Goal: Task Accomplishment & Management: Use online tool/utility

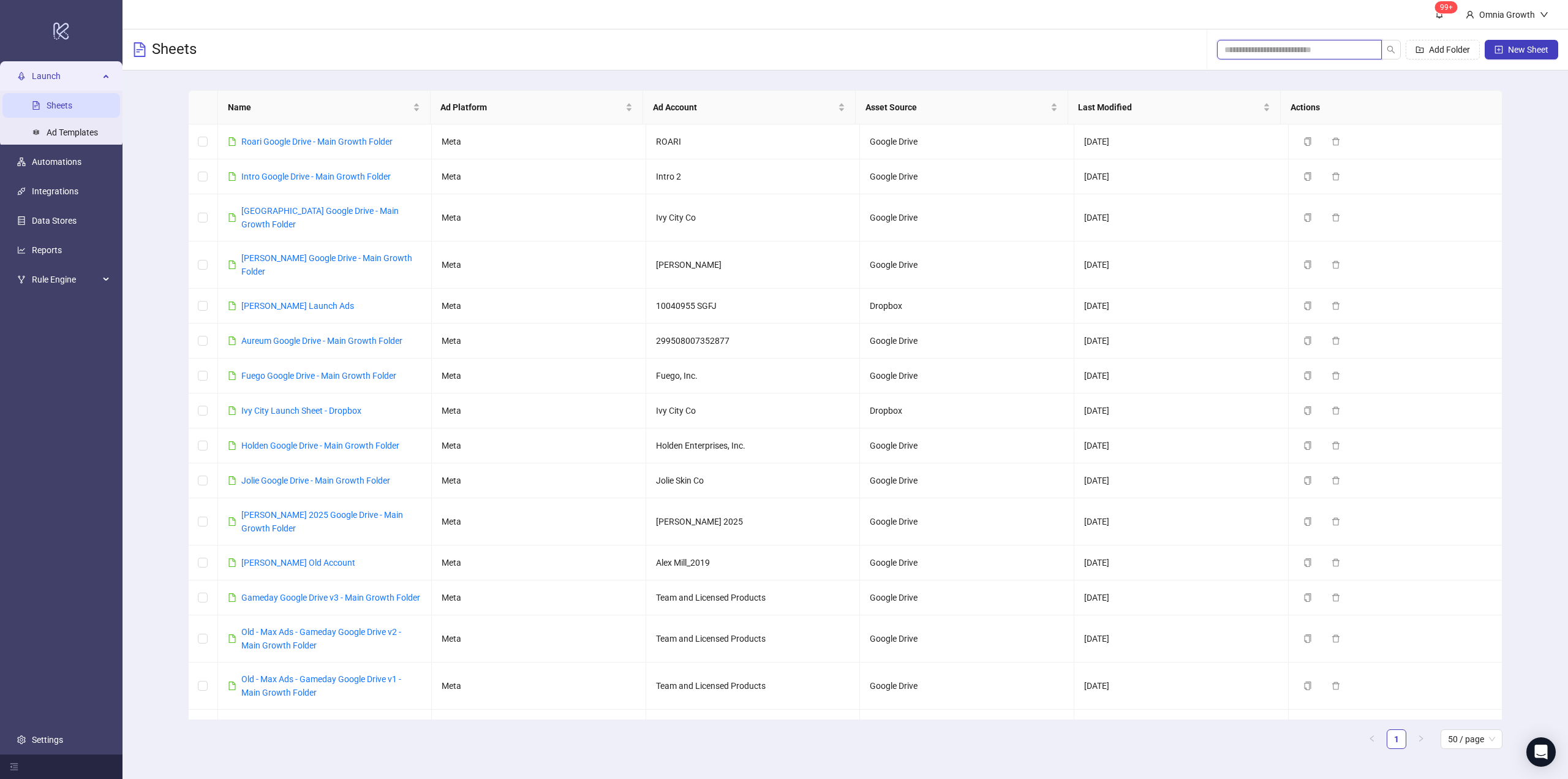
click at [1287, 47] on input "search" at bounding box center [1294, 49] width 140 height 14
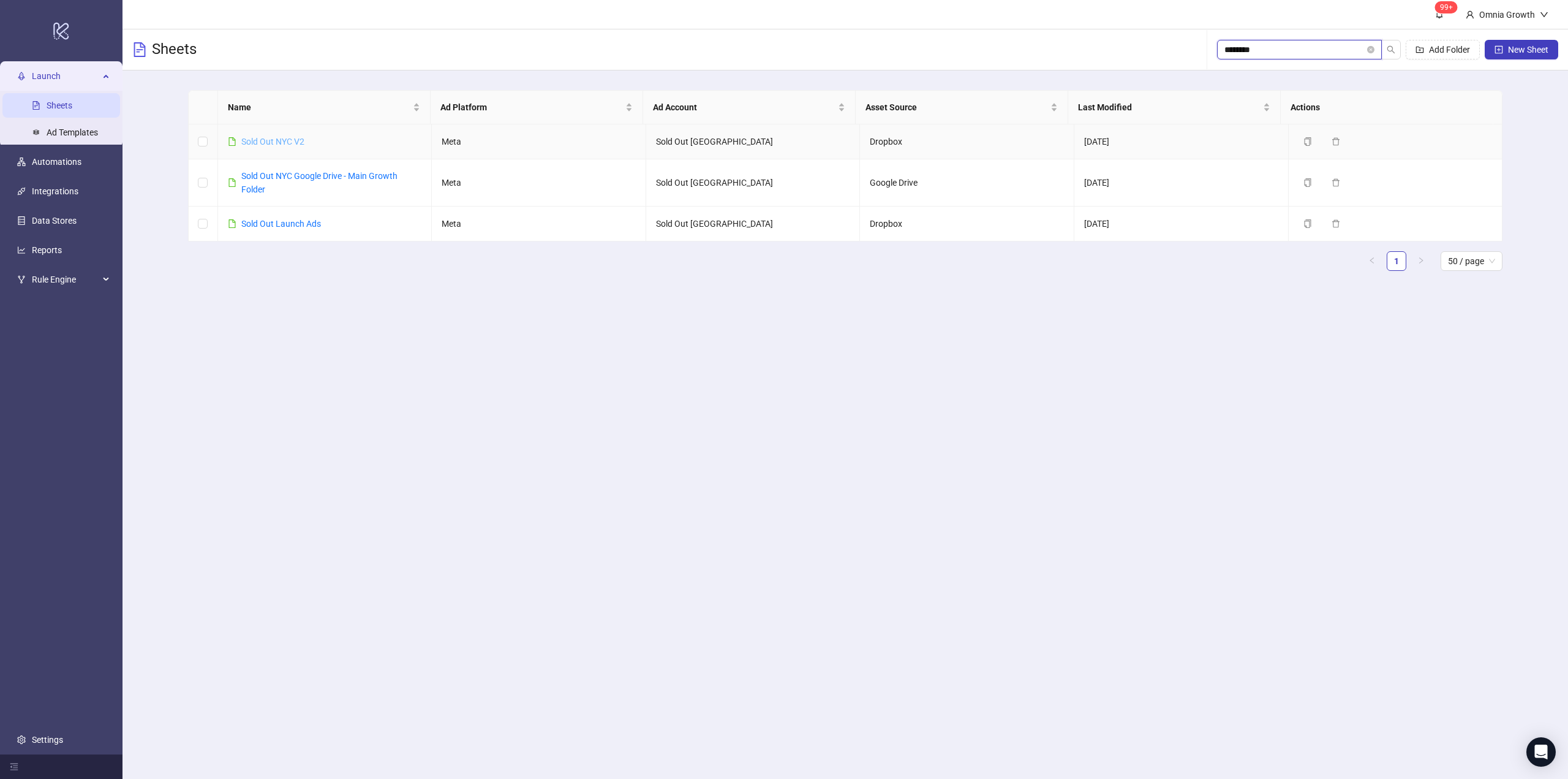
type input "********"
drag, startPoint x: 327, startPoint y: 139, endPoint x: 235, endPoint y: 149, distance: 92.5
click at [235, 147] on td "Sold Out NYC V2" at bounding box center [325, 142] width 214 height 35
copy link "Sold Out NYC V2"
click at [285, 140] on link "Sold Out NYC V2" at bounding box center [273, 141] width 63 height 10
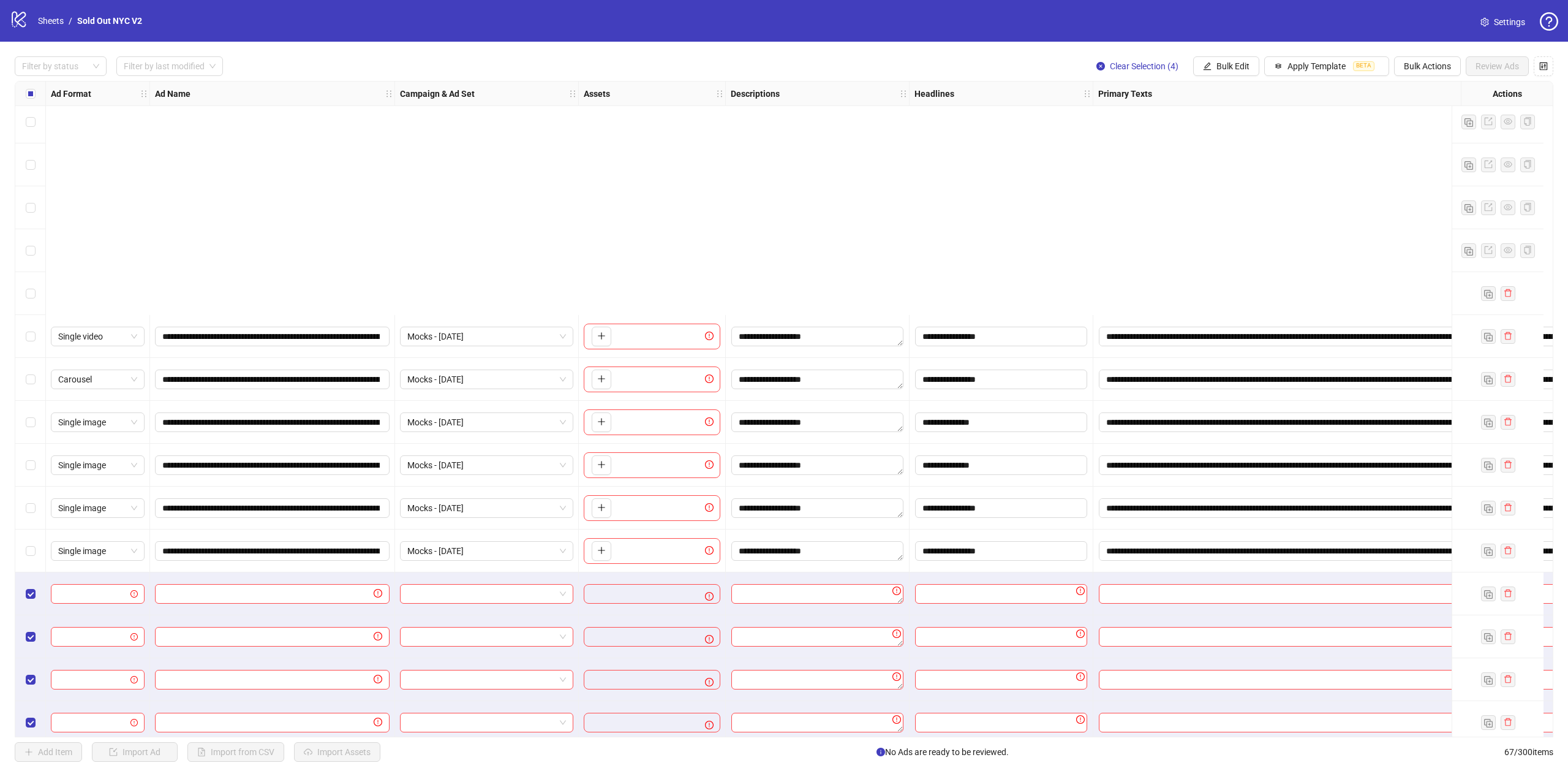
scroll to position [1942, 0]
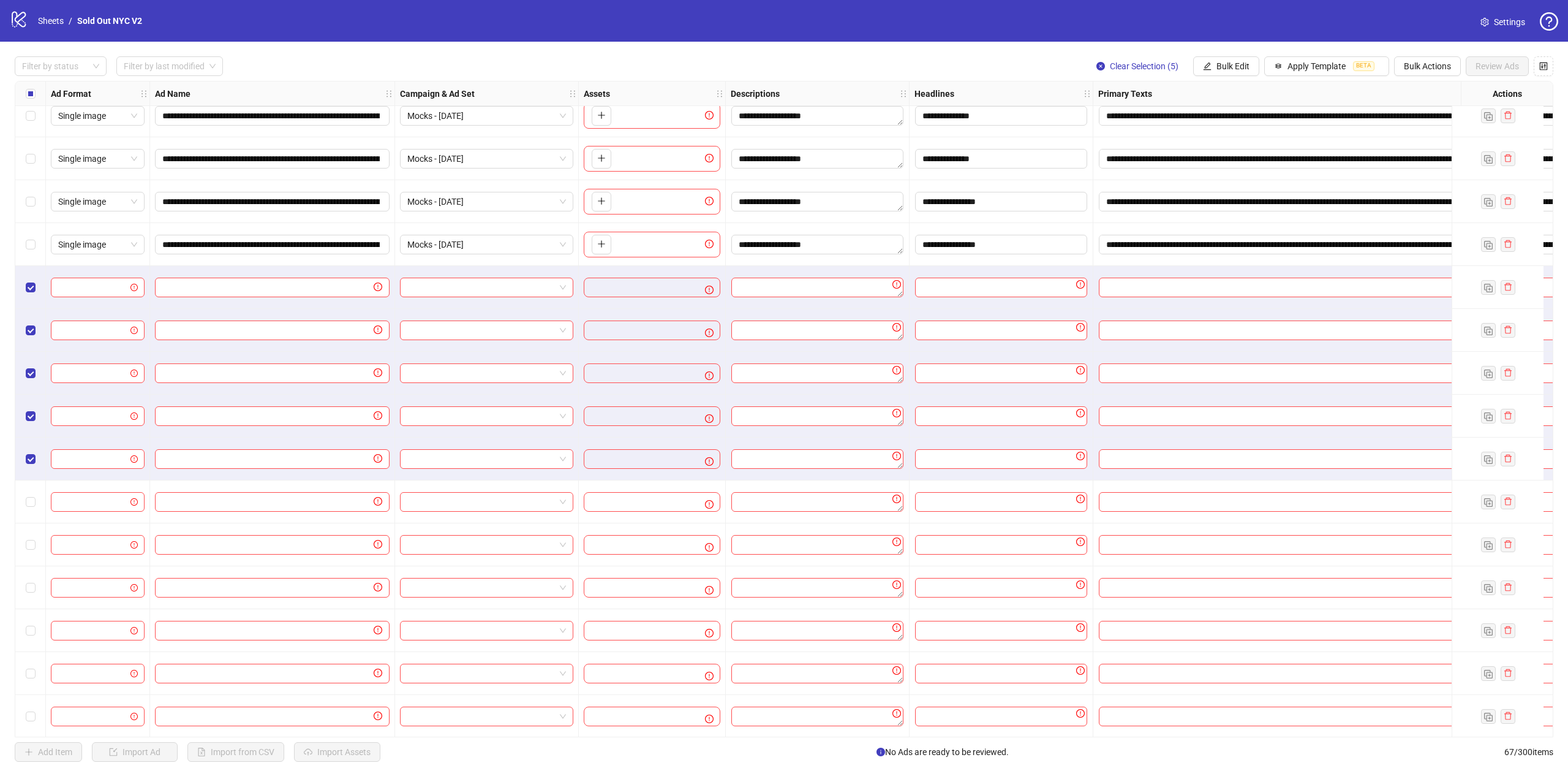
drag, startPoint x: 28, startPoint y: 508, endPoint x: 28, endPoint y: 536, distance: 28.0
click at [28, 509] on label "Select row 55" at bounding box center [30, 502] width 10 height 14
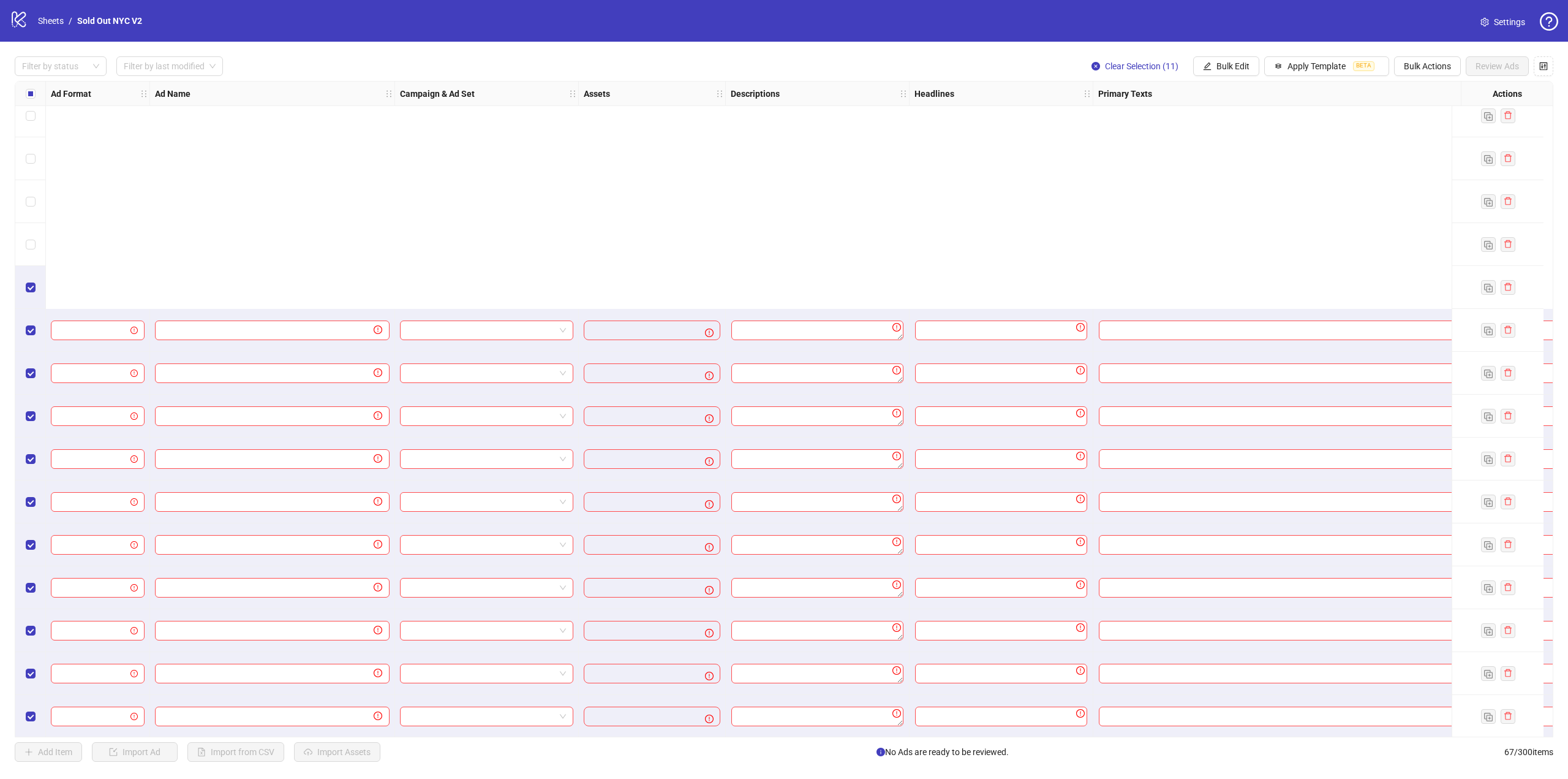
scroll to position [2248, 0]
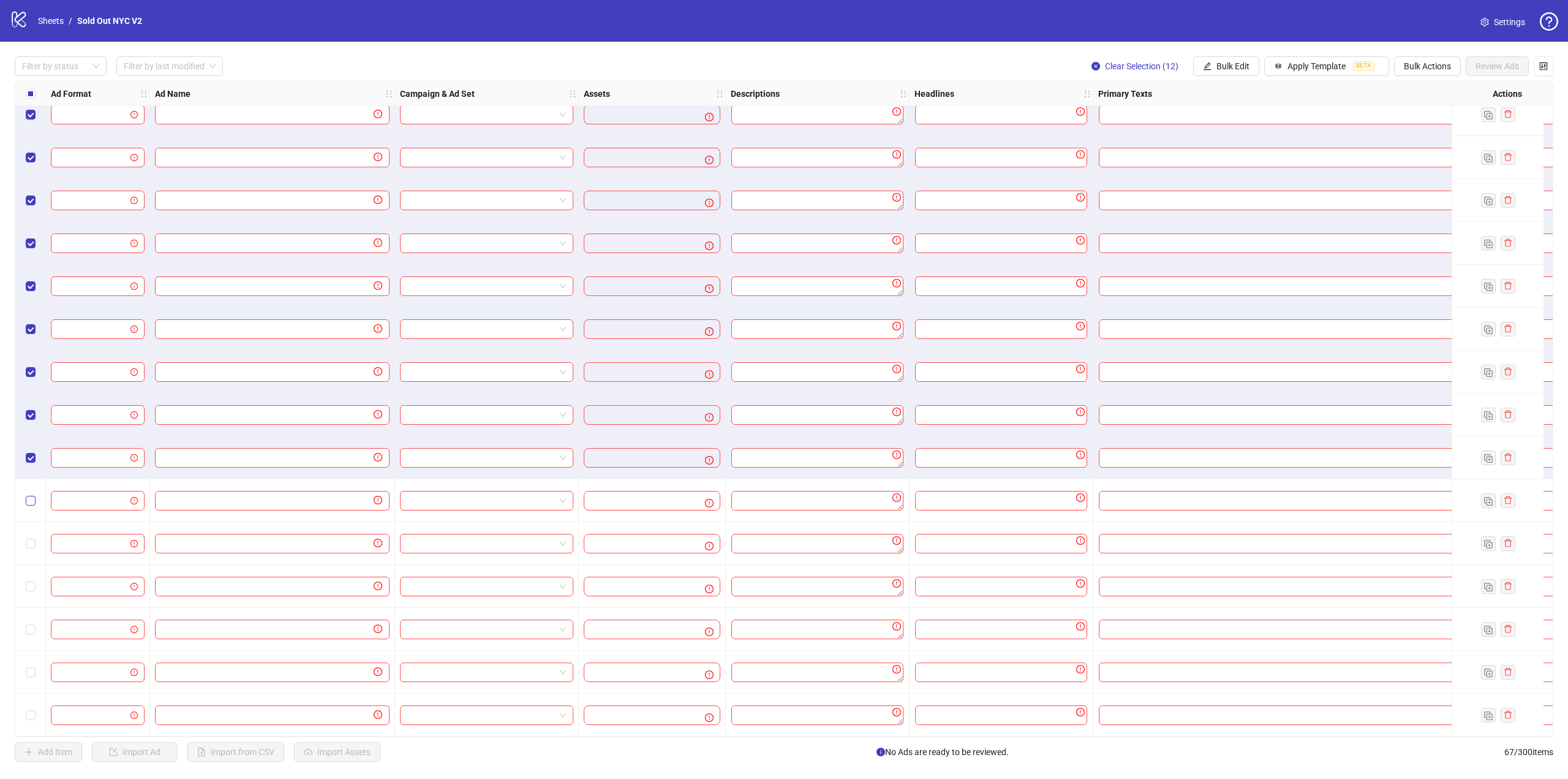
click at [29, 502] on label "Select row 62" at bounding box center [30, 501] width 10 height 14
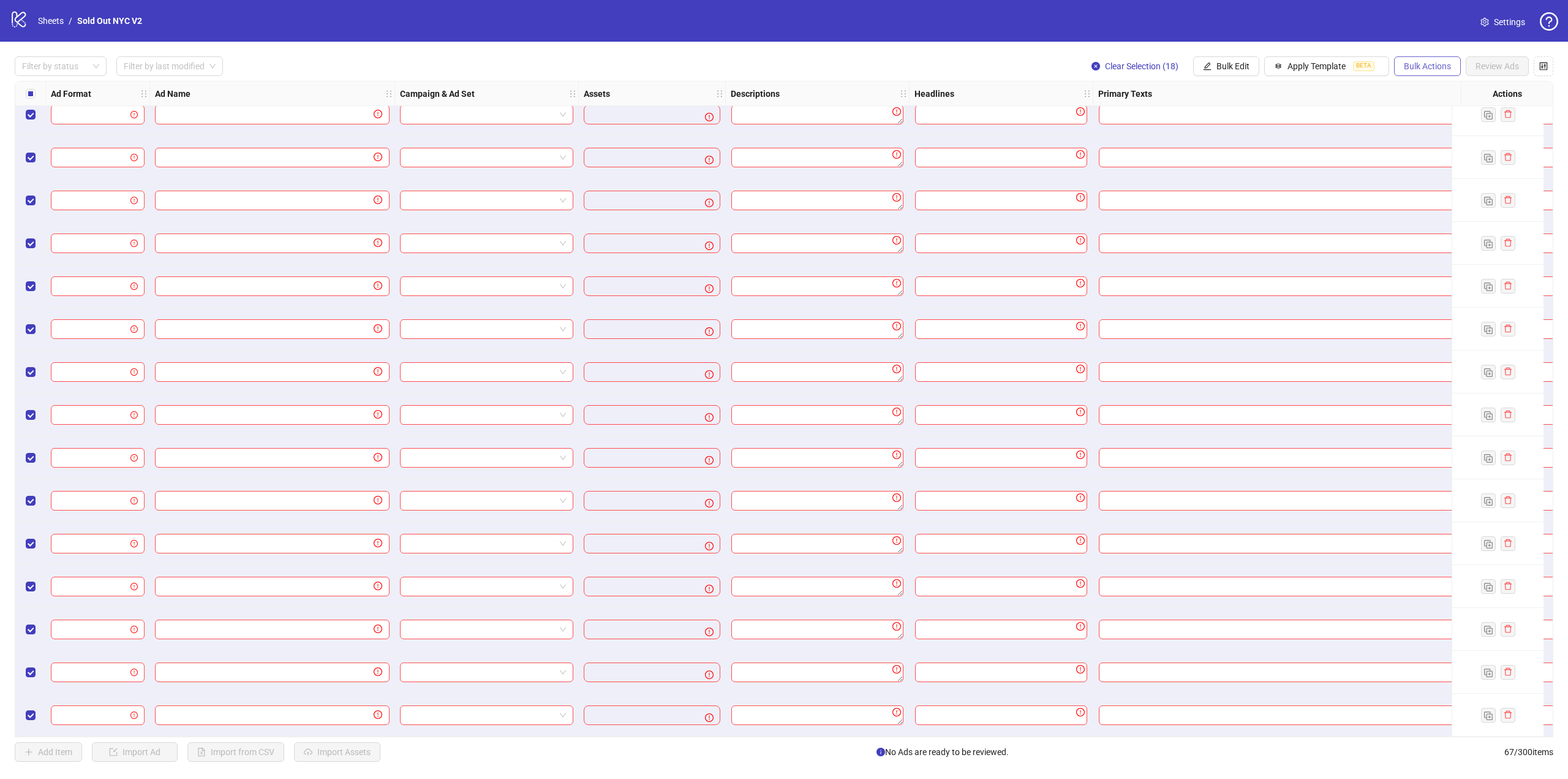
click at [1422, 73] on button "Bulk Actions" at bounding box center [1427, 66] width 67 height 19
click at [1446, 88] on span "Delete" at bounding box center [1444, 91] width 84 height 14
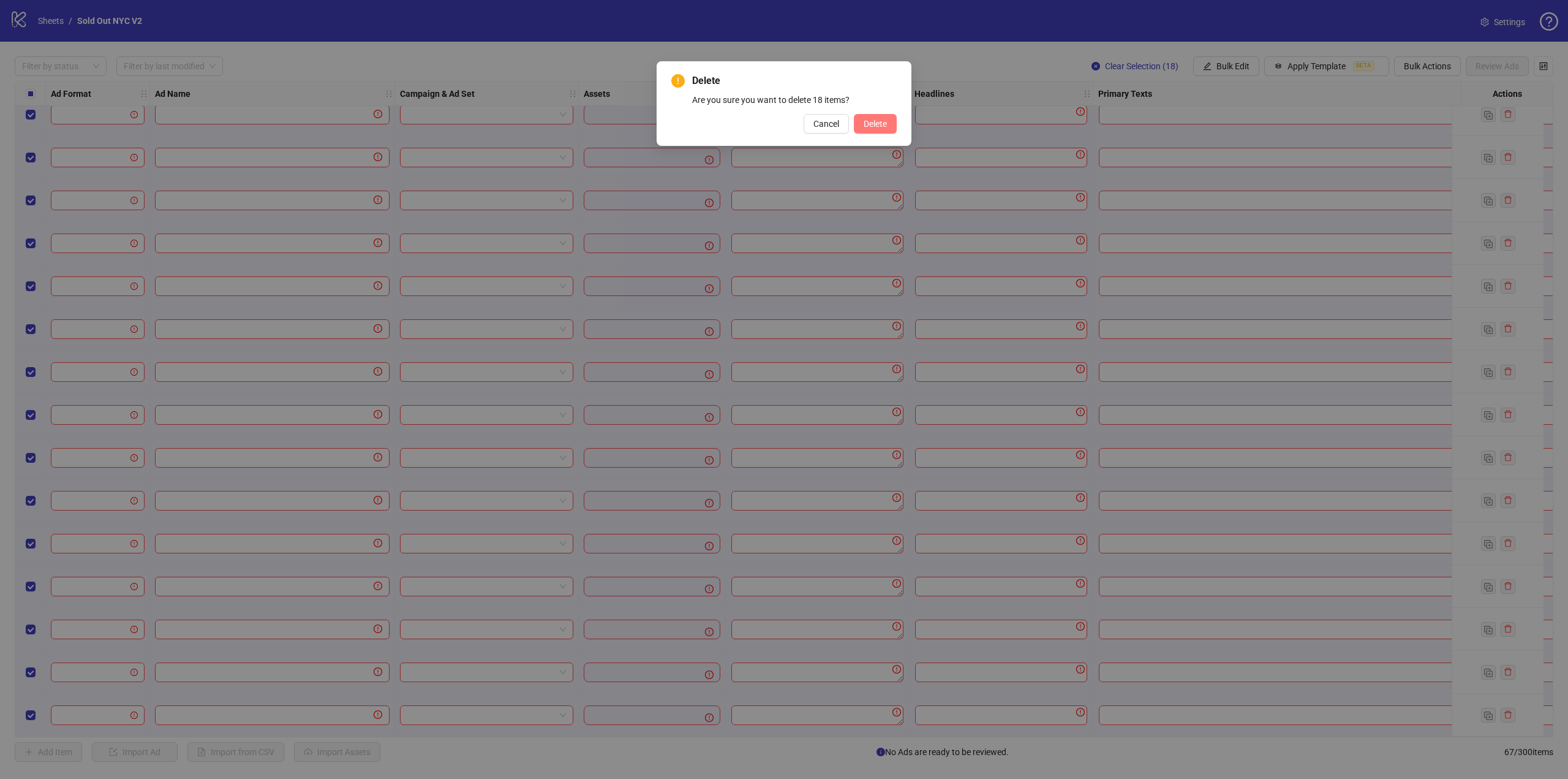
click at [888, 126] on button "Delete" at bounding box center [875, 124] width 43 height 19
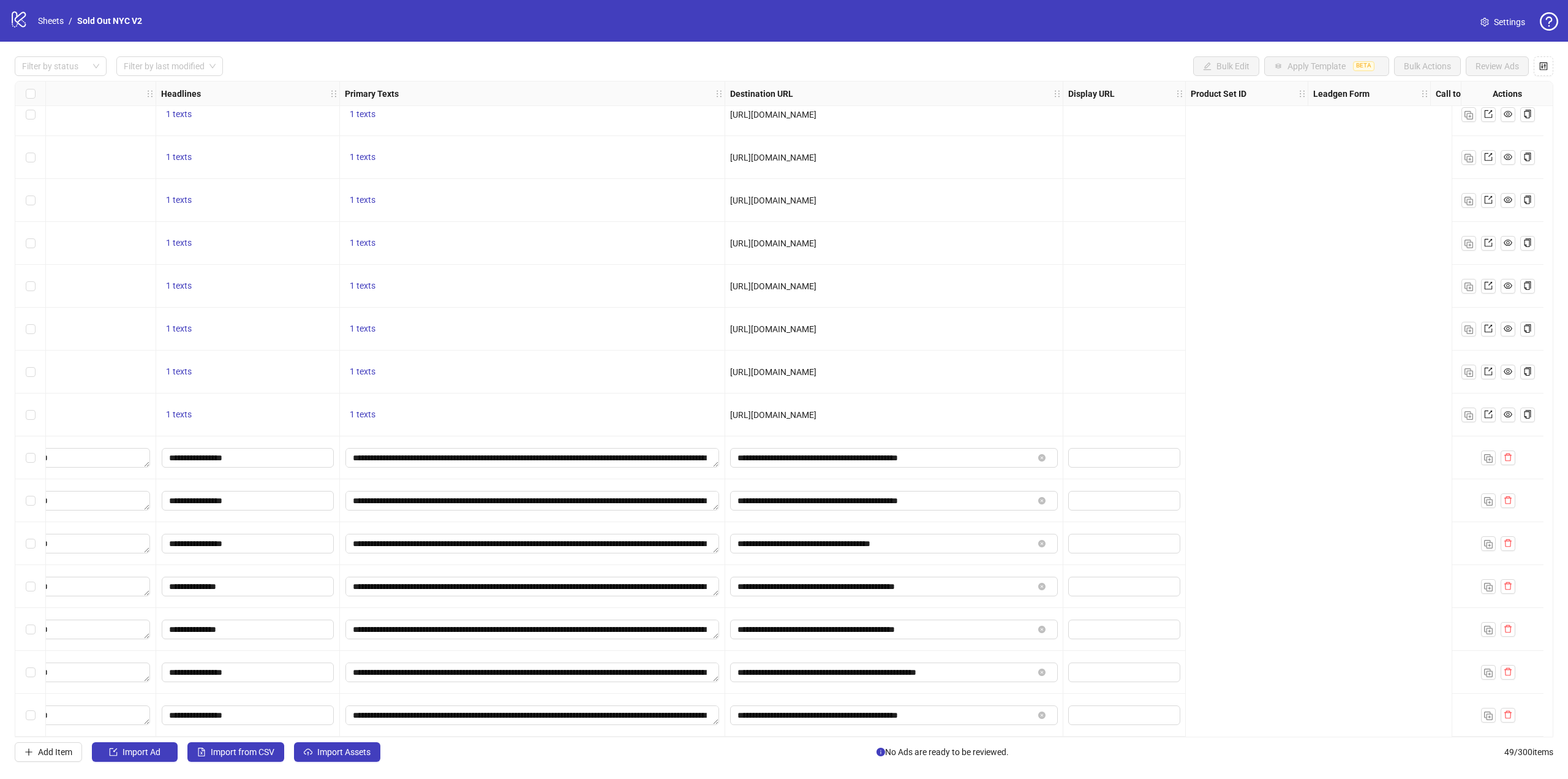
scroll to position [1477, 0]
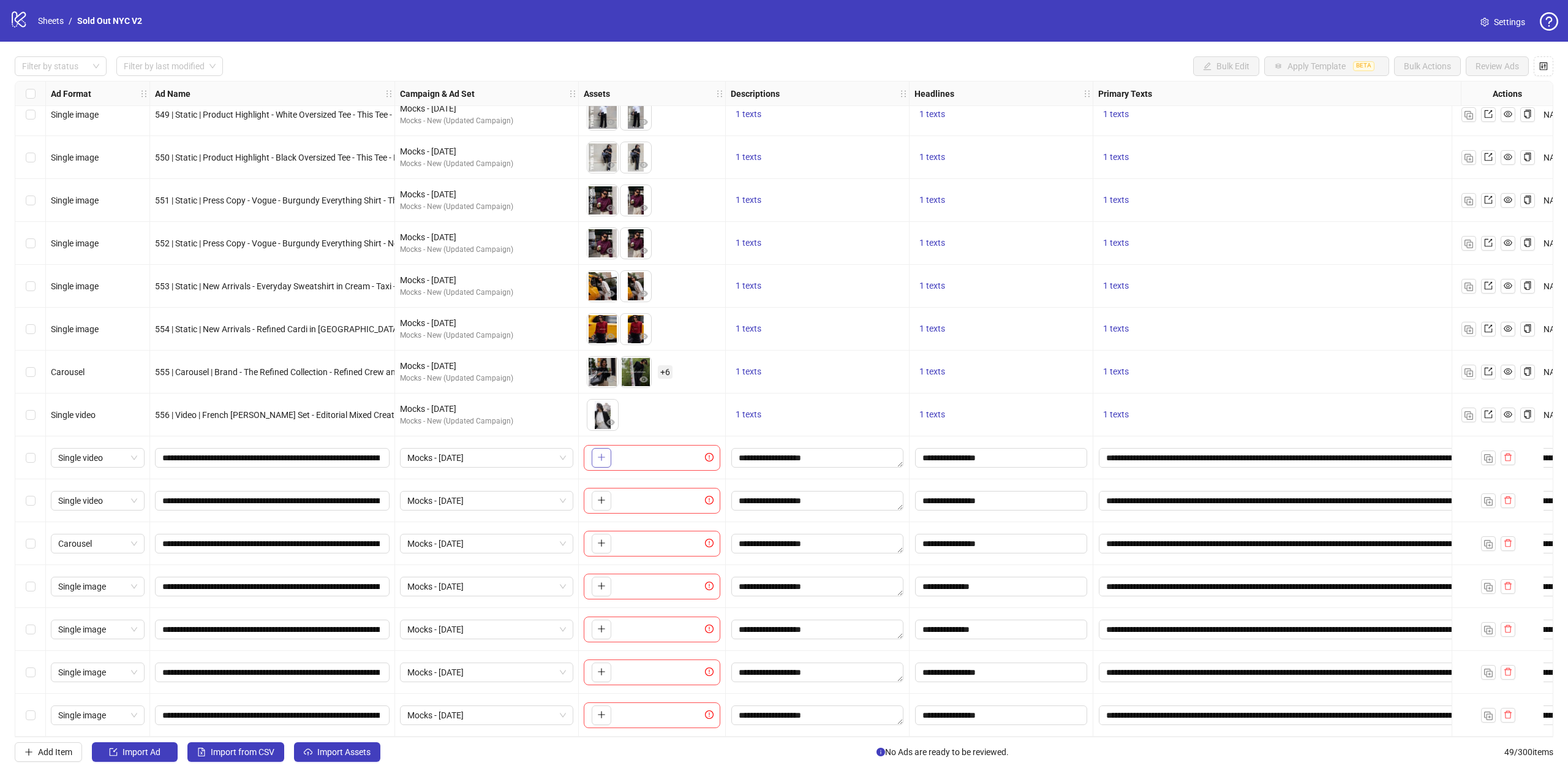
click at [601, 457] on icon "plus" at bounding box center [601, 457] width 8 height 8
click at [603, 453] on icon "plus" at bounding box center [601, 457] width 8 height 8
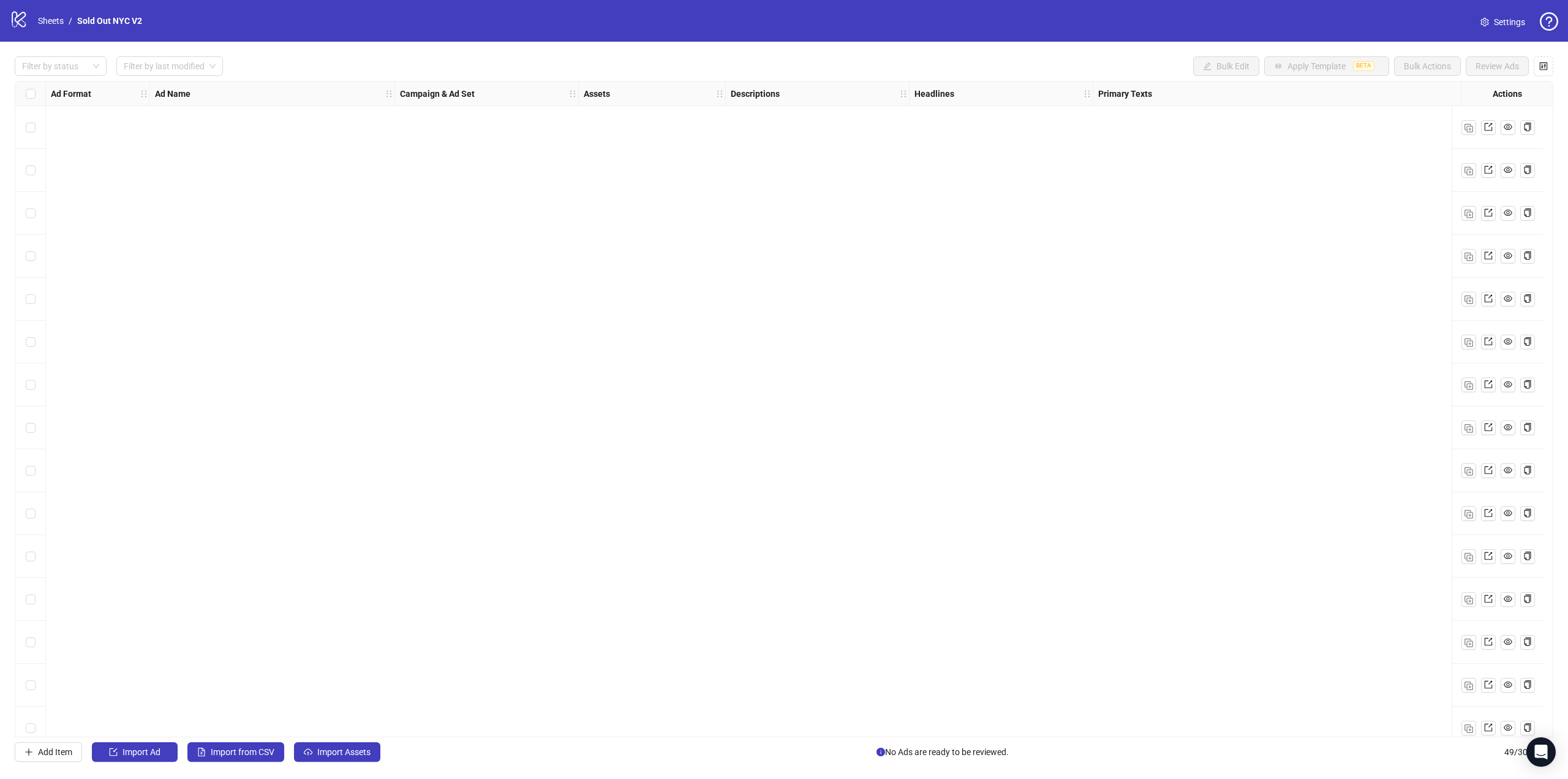
scroll to position [1477, 0]
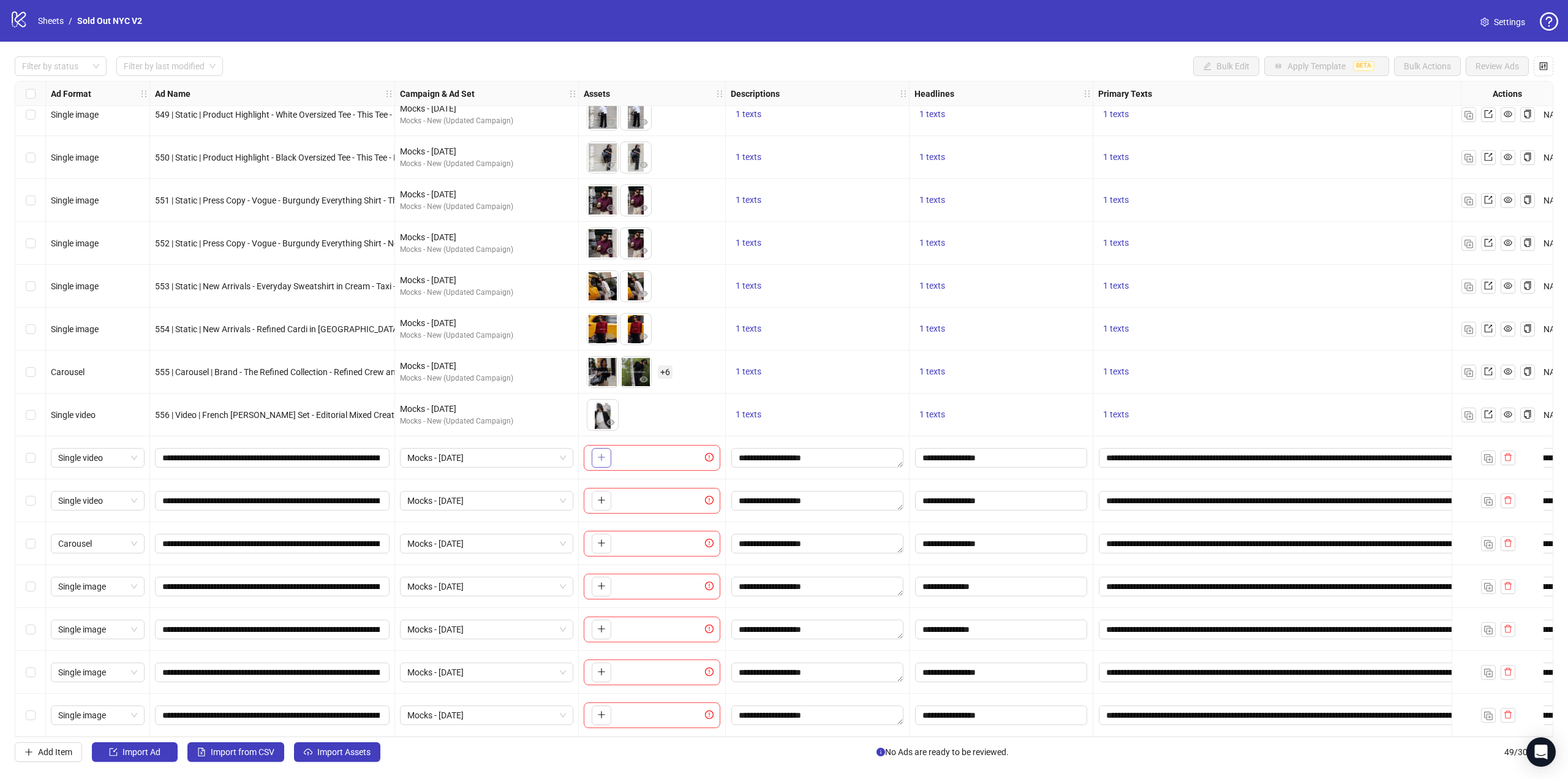
click at [605, 453] on icon "plus" at bounding box center [601, 457] width 8 height 8
click at [607, 455] on button "button" at bounding box center [601, 457] width 19 height 19
click at [605, 497] on icon "plus" at bounding box center [601, 500] width 8 height 8
click at [605, 496] on icon "plus" at bounding box center [601, 500] width 8 height 8
click at [599, 539] on icon "plus" at bounding box center [601, 542] width 8 height 8
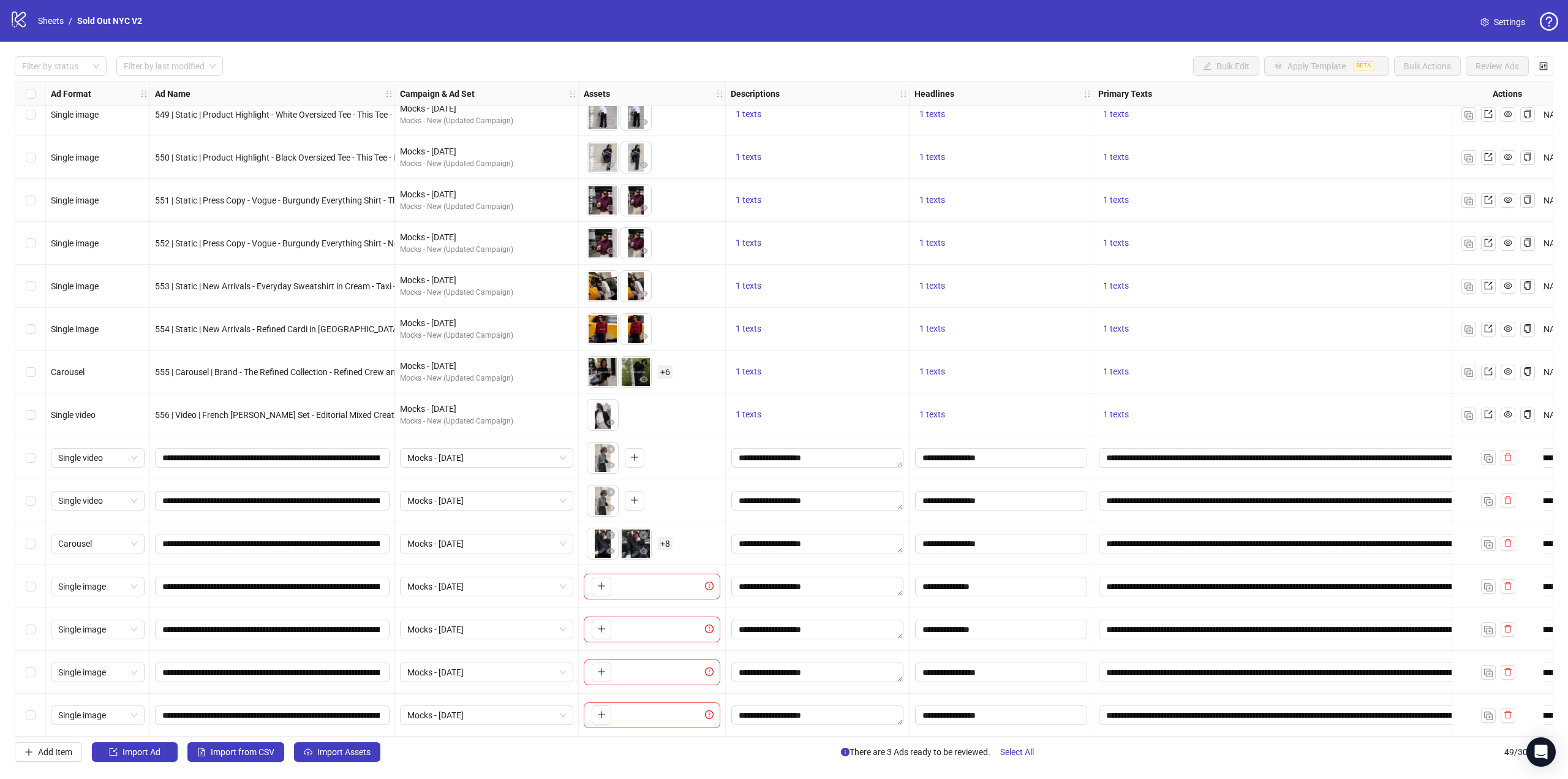
click at [668, 536] on span "+ 8" at bounding box center [665, 543] width 15 height 14
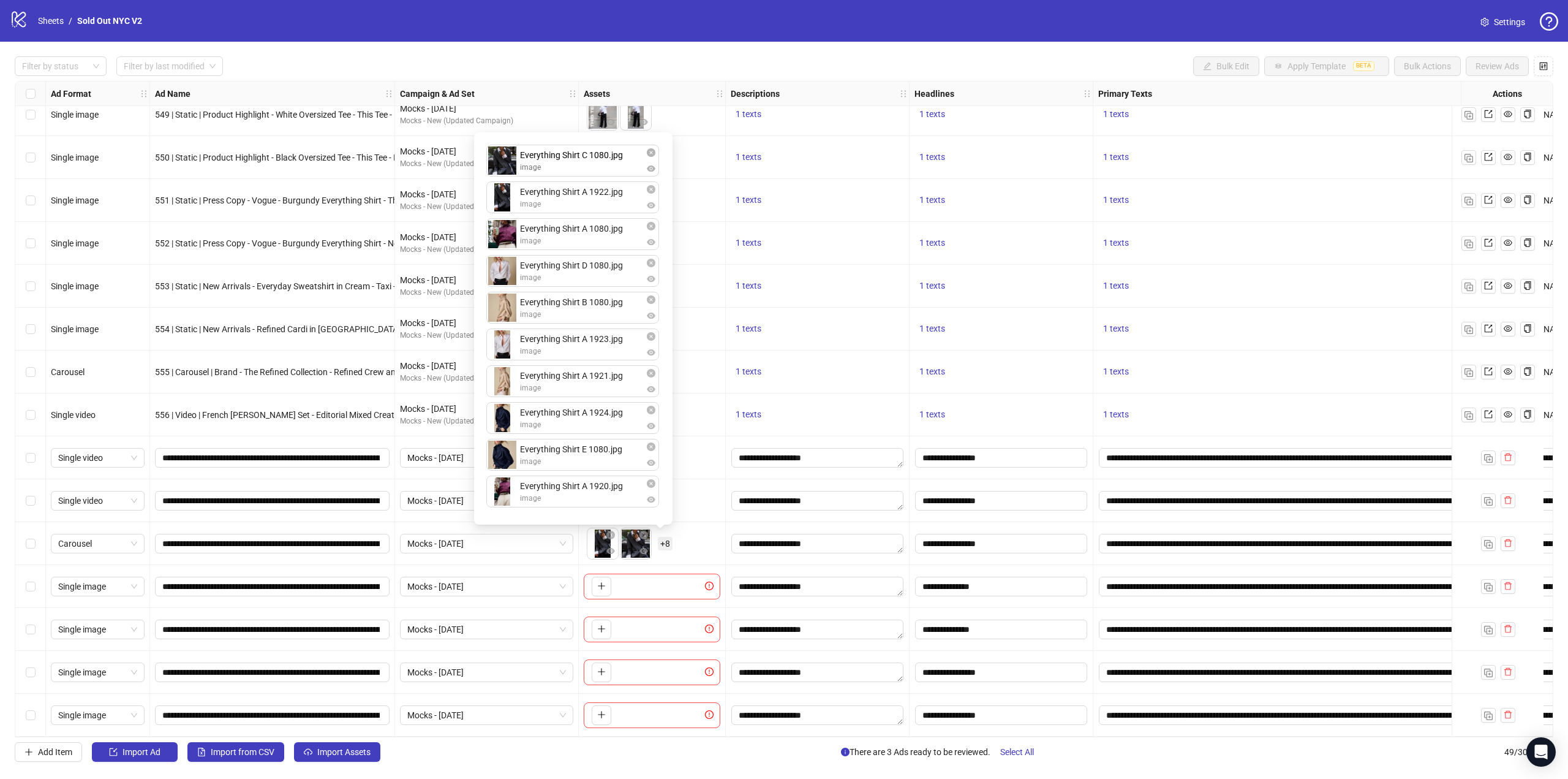
drag, startPoint x: 512, startPoint y: 209, endPoint x: 516, endPoint y: 170, distance: 39.2
click at [516, 170] on div "Everything Shirt A 1922.jpg image Everything Shirt C 1080.jpg image Everything …" at bounding box center [573, 329] width 184 height 377
drag, startPoint x: 512, startPoint y: 243, endPoint x: 511, endPoint y: 166, distance: 77.0
click at [511, 166] on div "Everything Shirt C 1080.jpg image Everything Shirt A 1922.jpg image Everything …" at bounding box center [573, 329] width 184 height 377
drag, startPoint x: 499, startPoint y: 454, endPoint x: 499, endPoint y: 442, distance: 12.0
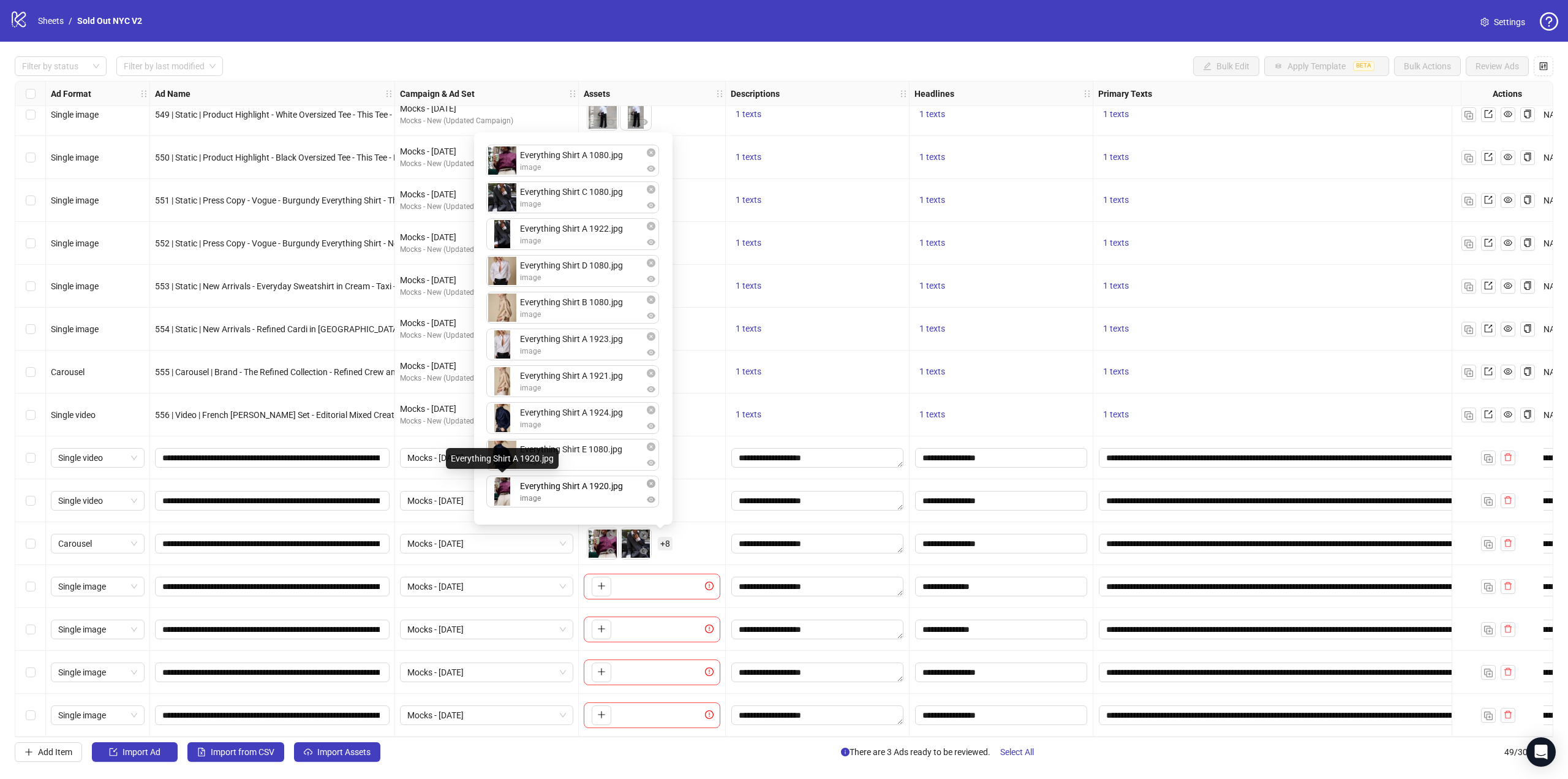
click at [499, 442] on body "logo/logo-mobile Sheets / Sold Out NYC V2 Settings Filter by status Filter by l…" at bounding box center [784, 389] width 1568 height 779
drag, startPoint x: 499, startPoint y: 462, endPoint x: 512, endPoint y: 238, distance: 224.4
click at [512, 238] on div "Everything Shirt A 1080.jpg image Everything Shirt C 1080.jpg image Everything …" at bounding box center [573, 329] width 184 height 377
drag, startPoint x: 496, startPoint y: 342, endPoint x: 498, endPoint y: 264, distance: 78.0
click at [498, 264] on div "Everything Shirt A 1080.jpg image Everything Shirt C 1080.jpg image Everything …" at bounding box center [573, 329] width 184 height 377
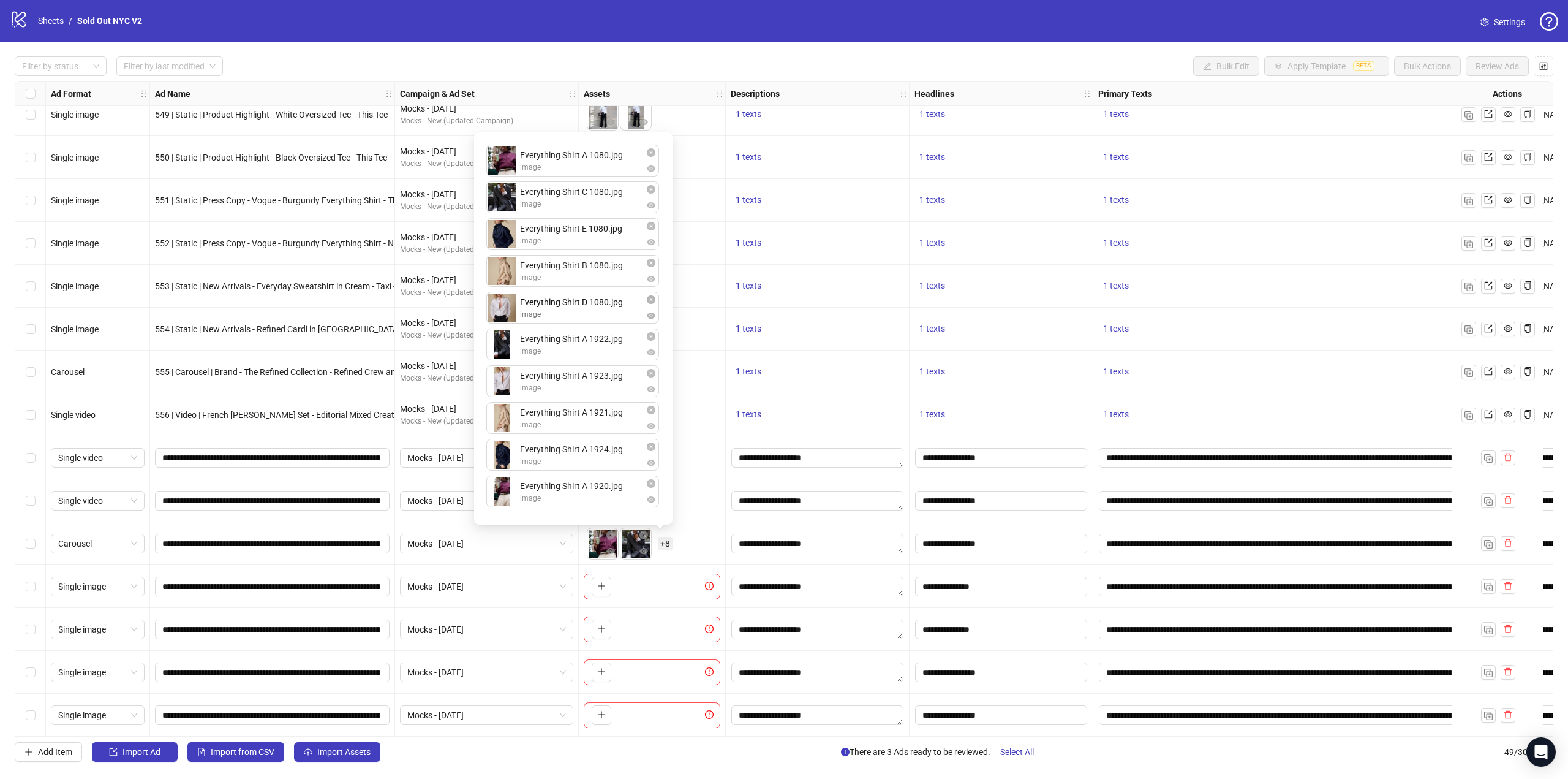
drag, startPoint x: 504, startPoint y: 348, endPoint x: 503, endPoint y: 298, distance: 50.0
click at [503, 298] on div "Everything Shirt A 1080.jpg image Everything Shirt C 1080.jpg image Everything …" at bounding box center [573, 329] width 184 height 377
drag, startPoint x: 506, startPoint y: 490, endPoint x: 505, endPoint y: 348, distance: 142.0
click at [505, 348] on div "Everything Shirt A 1080.jpg image Everything Shirt C 1080.jpg image Everything …" at bounding box center [573, 329] width 184 height 377
drag, startPoint x: 509, startPoint y: 448, endPoint x: 514, endPoint y: 379, distance: 69.2
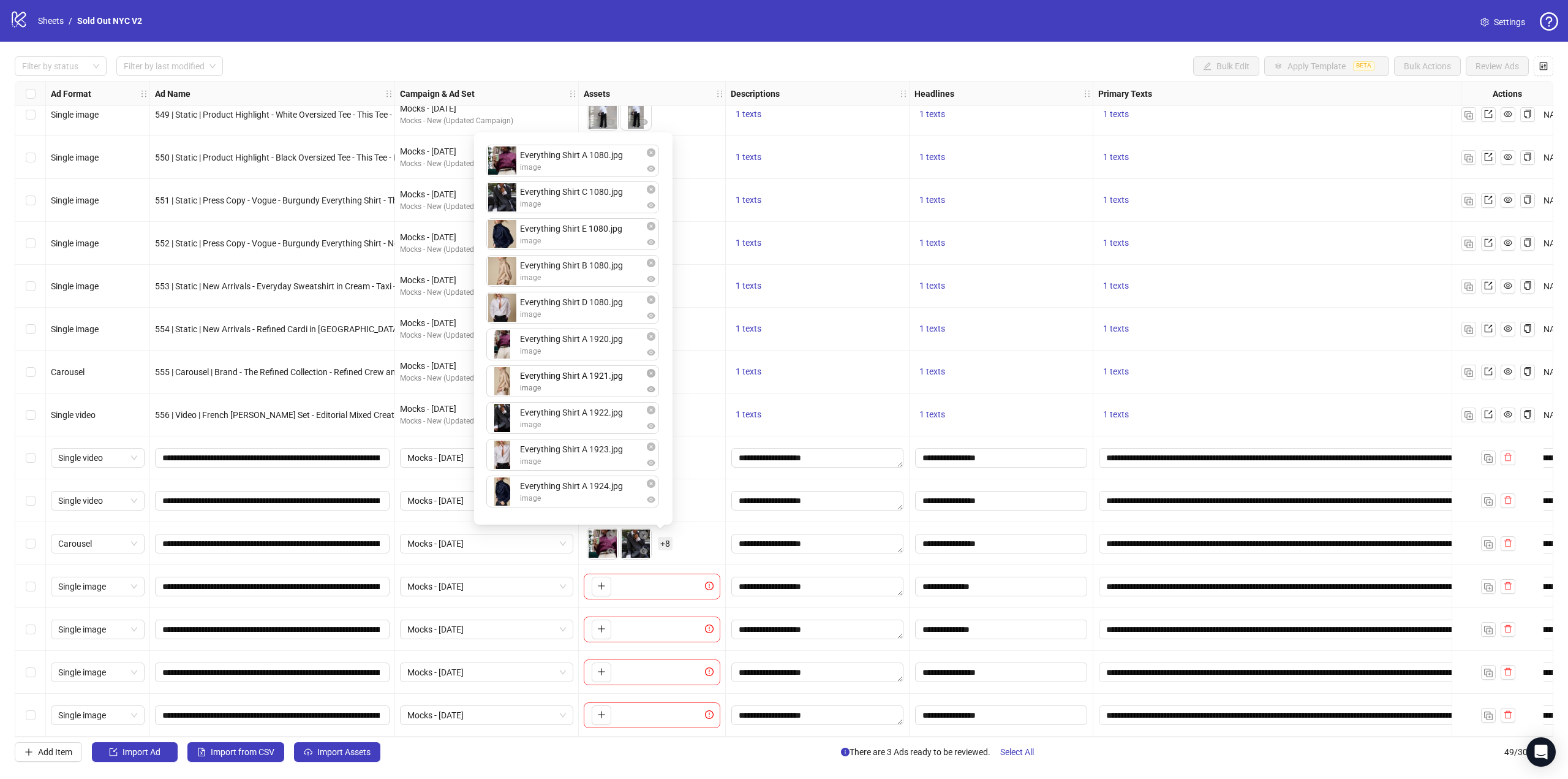
click at [514, 379] on div "Everything Shirt A 1080.jpg image Everything Shirt C 1080.jpg image Everything …" at bounding box center [573, 329] width 184 height 377
drag, startPoint x: 510, startPoint y: 275, endPoint x: 514, endPoint y: 203, distance: 72.1
click at [514, 203] on div "Everything Shirt A 1080.jpg image Everything Shirt C 1080.jpg image Everything …" at bounding box center [573, 329] width 184 height 377
click at [503, 266] on div "Everything Shirt A 1080.jpg image Everything Shirt B 1080.jpg image Everything …" at bounding box center [573, 329] width 184 height 377
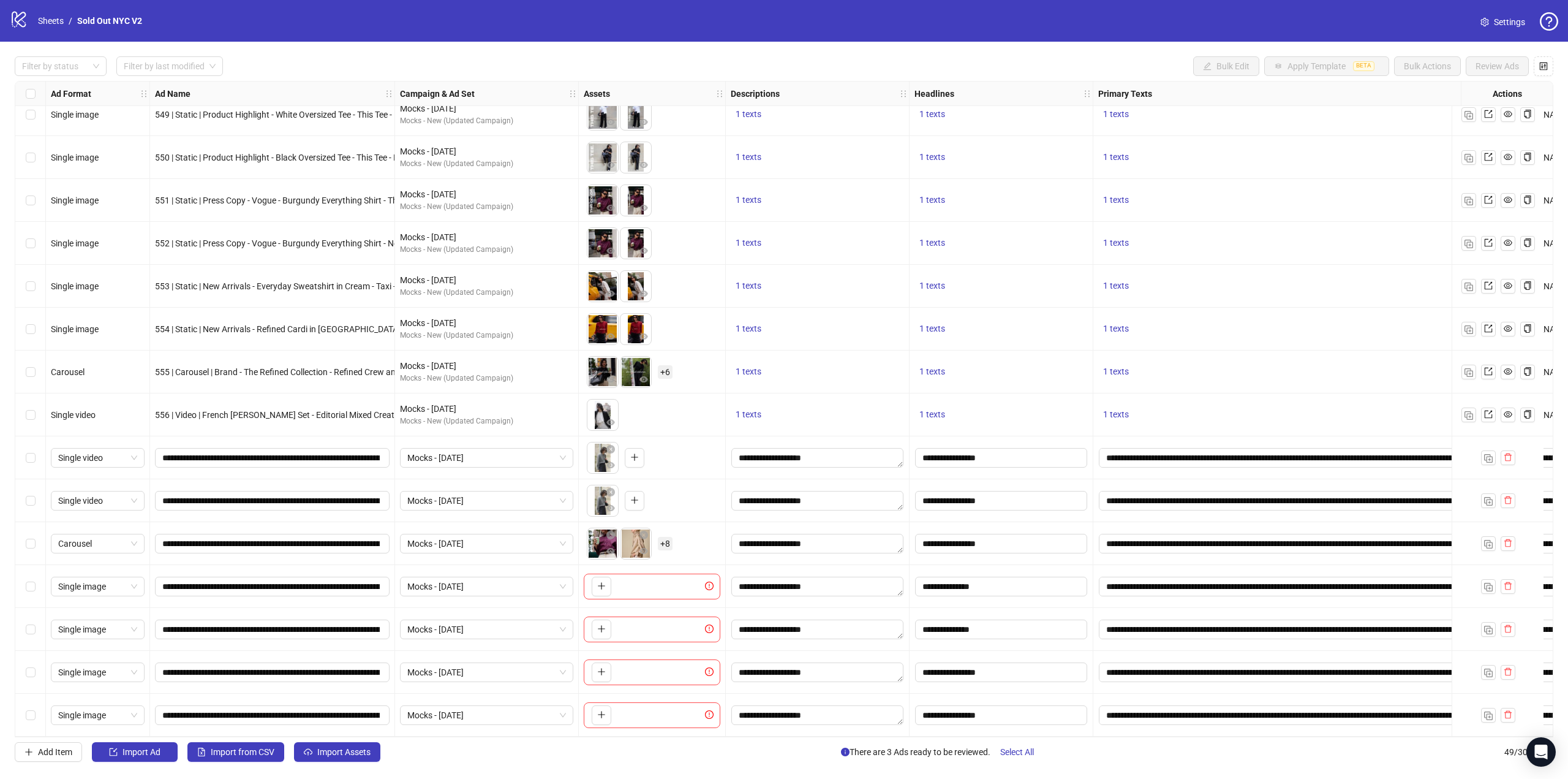
click at [700, 489] on div "To pick up a draggable item, press the space bar. While dragging, use the arrow…" at bounding box center [651, 501] width 136 height 38
click at [605, 581] on icon "plus" at bounding box center [601, 585] width 8 height 8
click at [603, 627] on icon "plus" at bounding box center [601, 628] width 8 height 8
drag, startPoint x: 632, startPoint y: 583, endPoint x: 599, endPoint y: 581, distance: 33.1
click at [599, 581] on body "logo/logo-mobile Sheets / Sold Out NYC V2 Settings Filter by status Filter by l…" at bounding box center [784, 389] width 1568 height 779
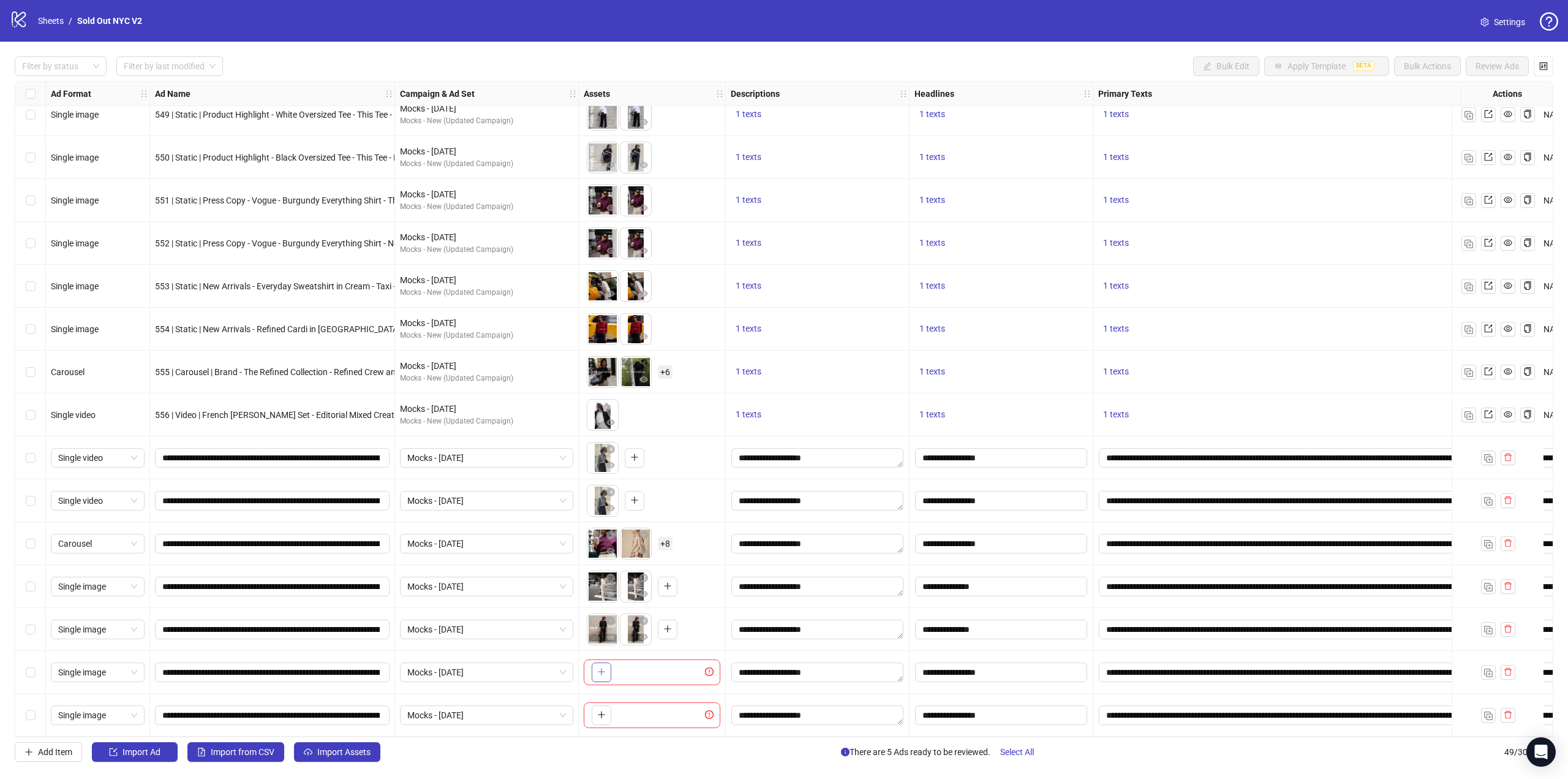
click at [597, 668] on icon "plus" at bounding box center [601, 671] width 8 height 8
click at [597, 712] on icon "plus" at bounding box center [601, 714] width 8 height 8
drag, startPoint x: 635, startPoint y: 666, endPoint x: 605, endPoint y: 665, distance: 30.0
click at [605, 665] on body "logo/logo-mobile Sheets / Sold Out NYC V2 Settings Filter by status Filter by l…" at bounding box center [784, 389] width 1568 height 779
click at [36, 455] on div "Select row 43" at bounding box center [30, 458] width 30 height 43
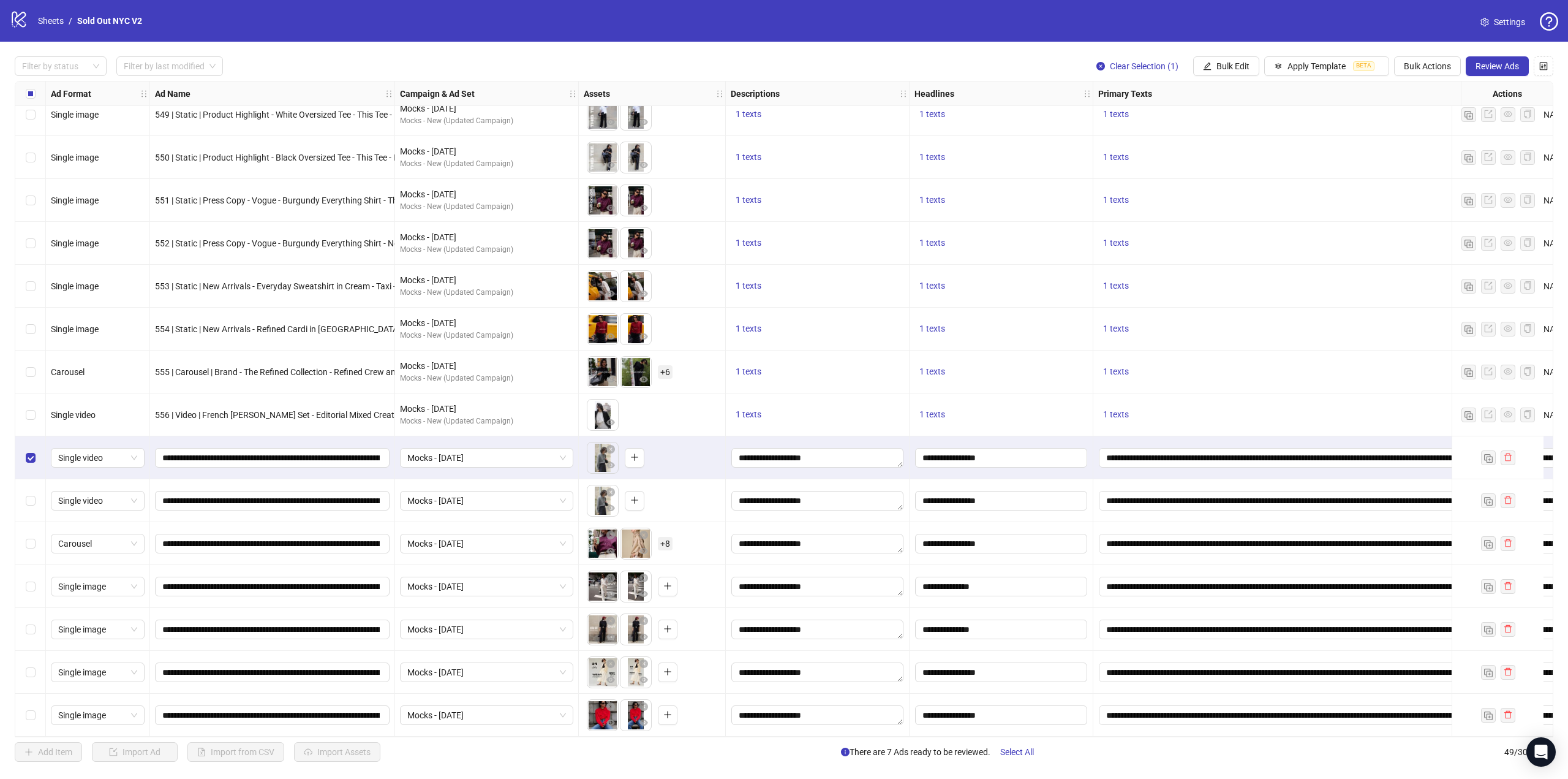
click at [28, 503] on div "Select row 44" at bounding box center [30, 500] width 30 height 43
click at [30, 556] on div "Select row 45" at bounding box center [30, 543] width 30 height 43
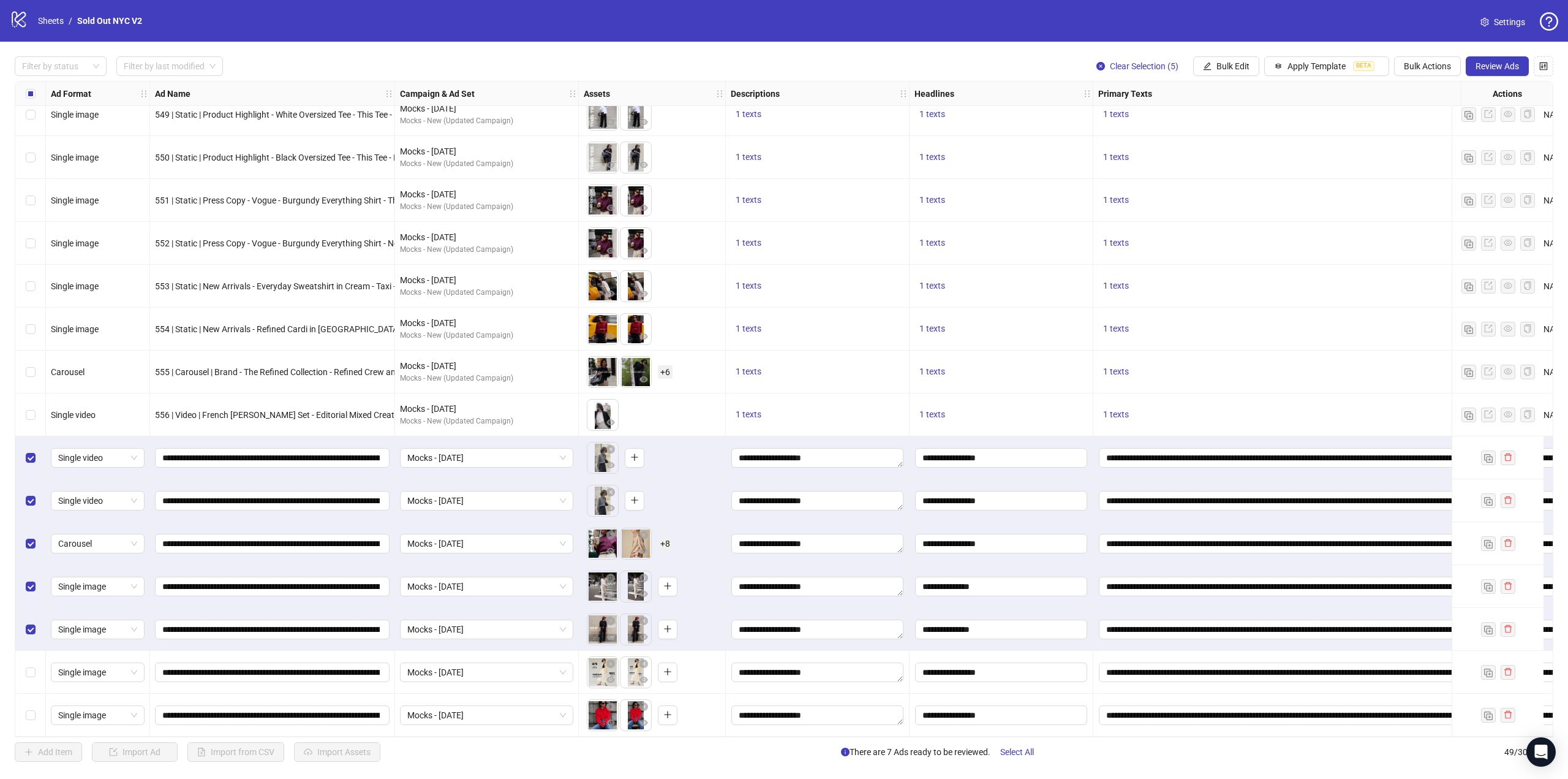
click at [25, 661] on div "Select row 48" at bounding box center [30, 672] width 30 height 43
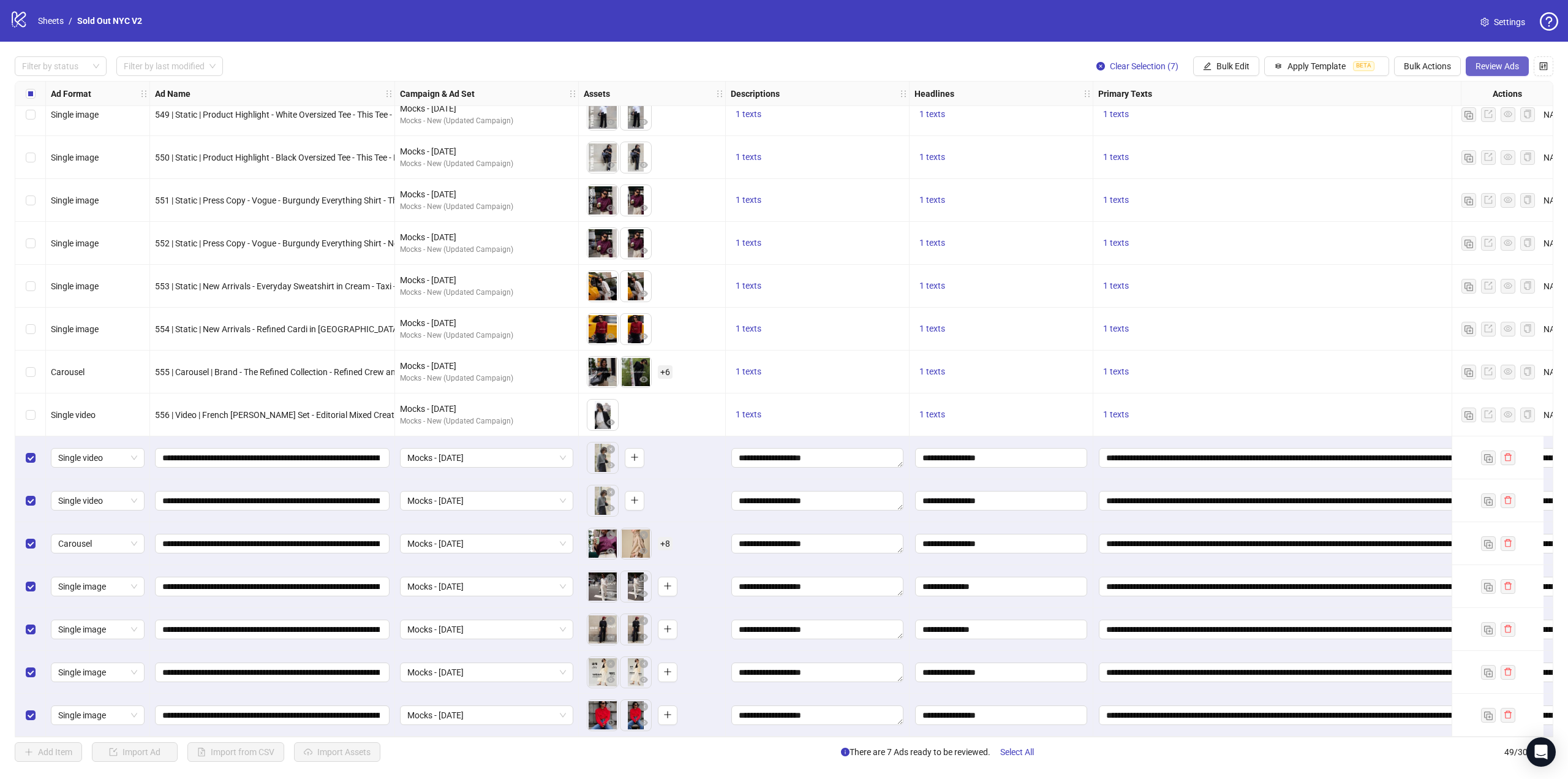
click at [1501, 67] on span "Review Ads" at bounding box center [1498, 66] width 44 height 10
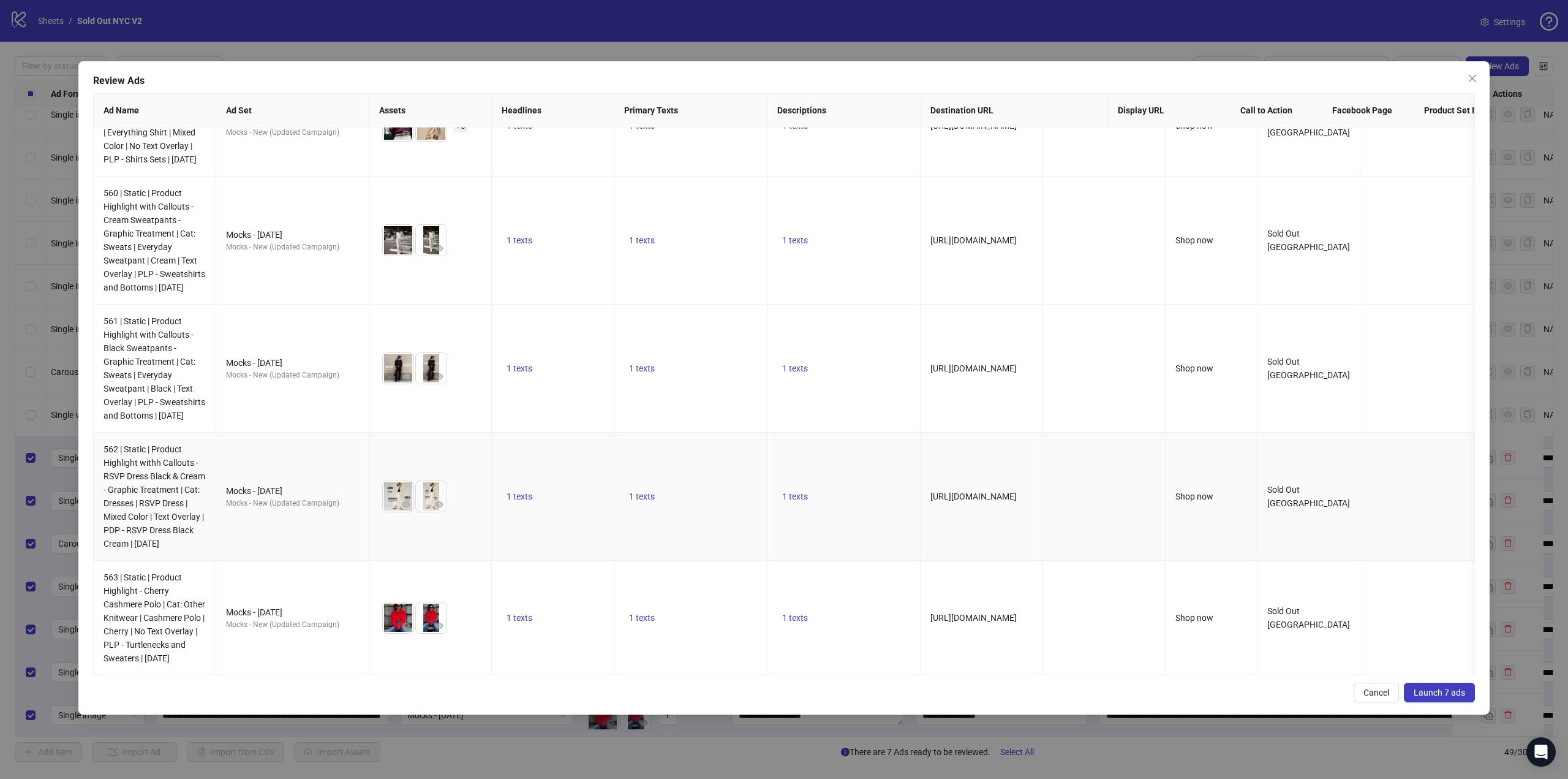
scroll to position [384, 0]
click at [1444, 695] on span "Launch 7 ads" at bounding box center [1439, 692] width 51 height 10
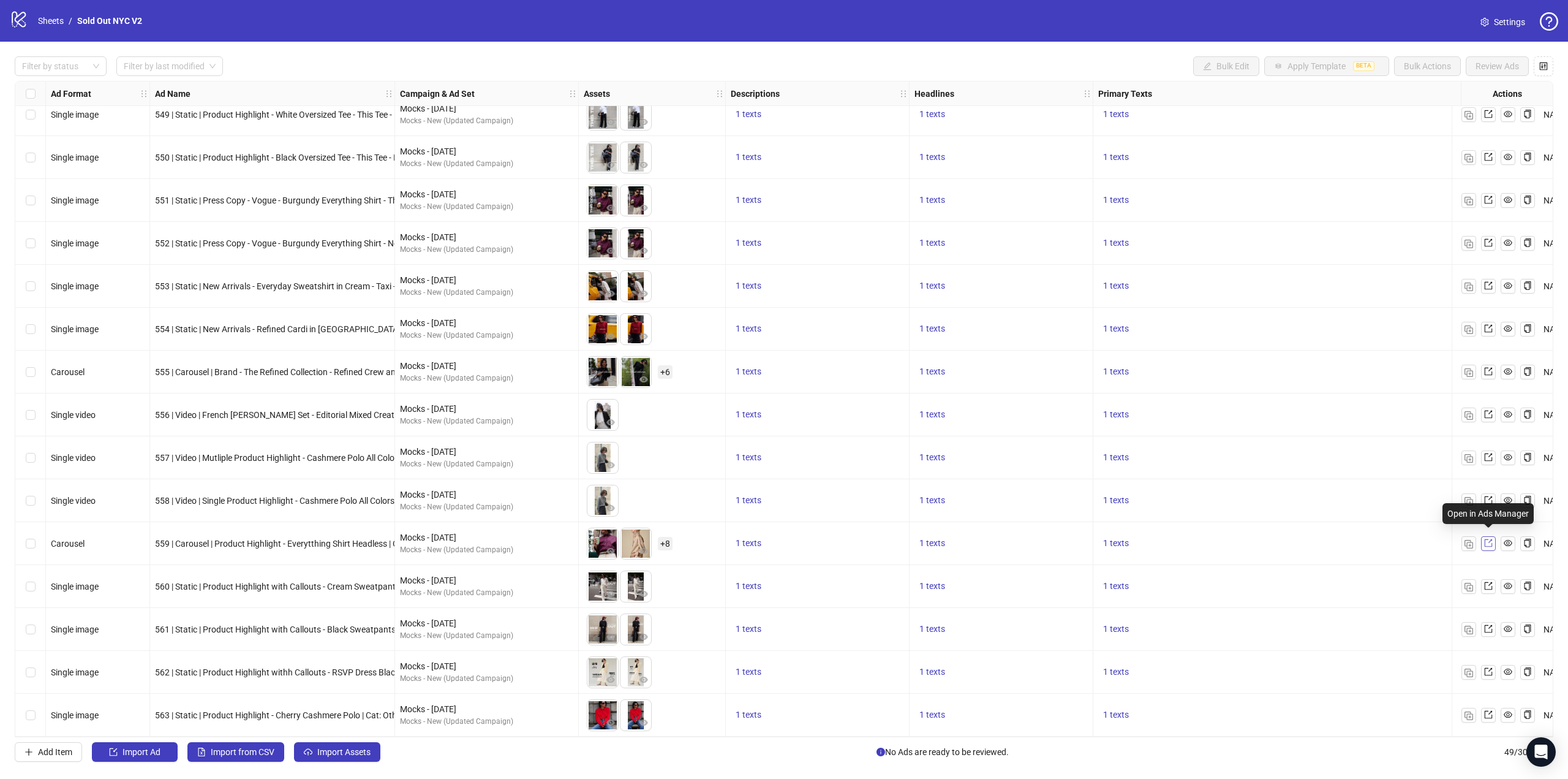
click at [1488, 542] on icon "export" at bounding box center [1487, 542] width 8 height 8
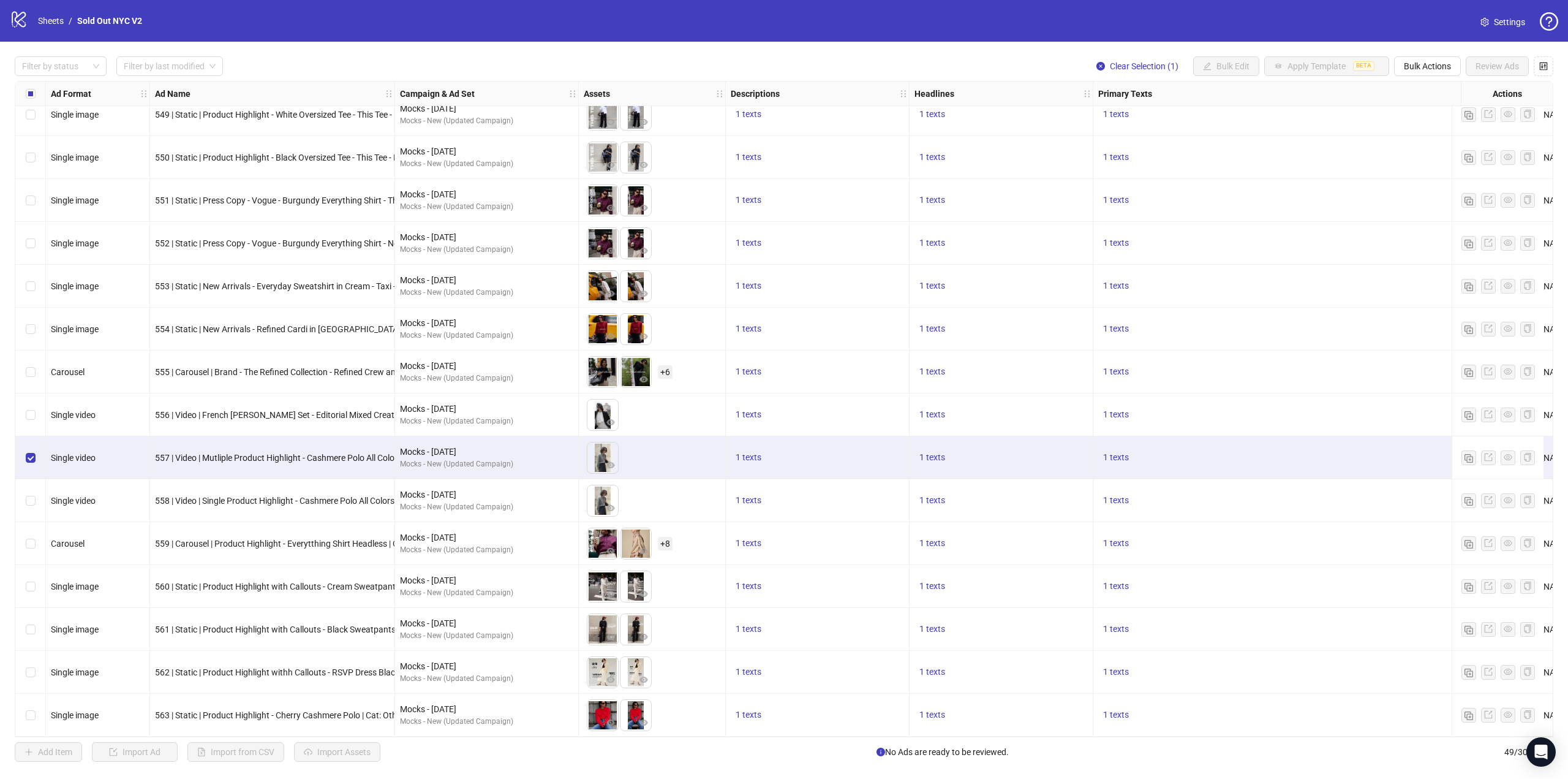
click at [38, 493] on div "Select row 44" at bounding box center [30, 500] width 30 height 43
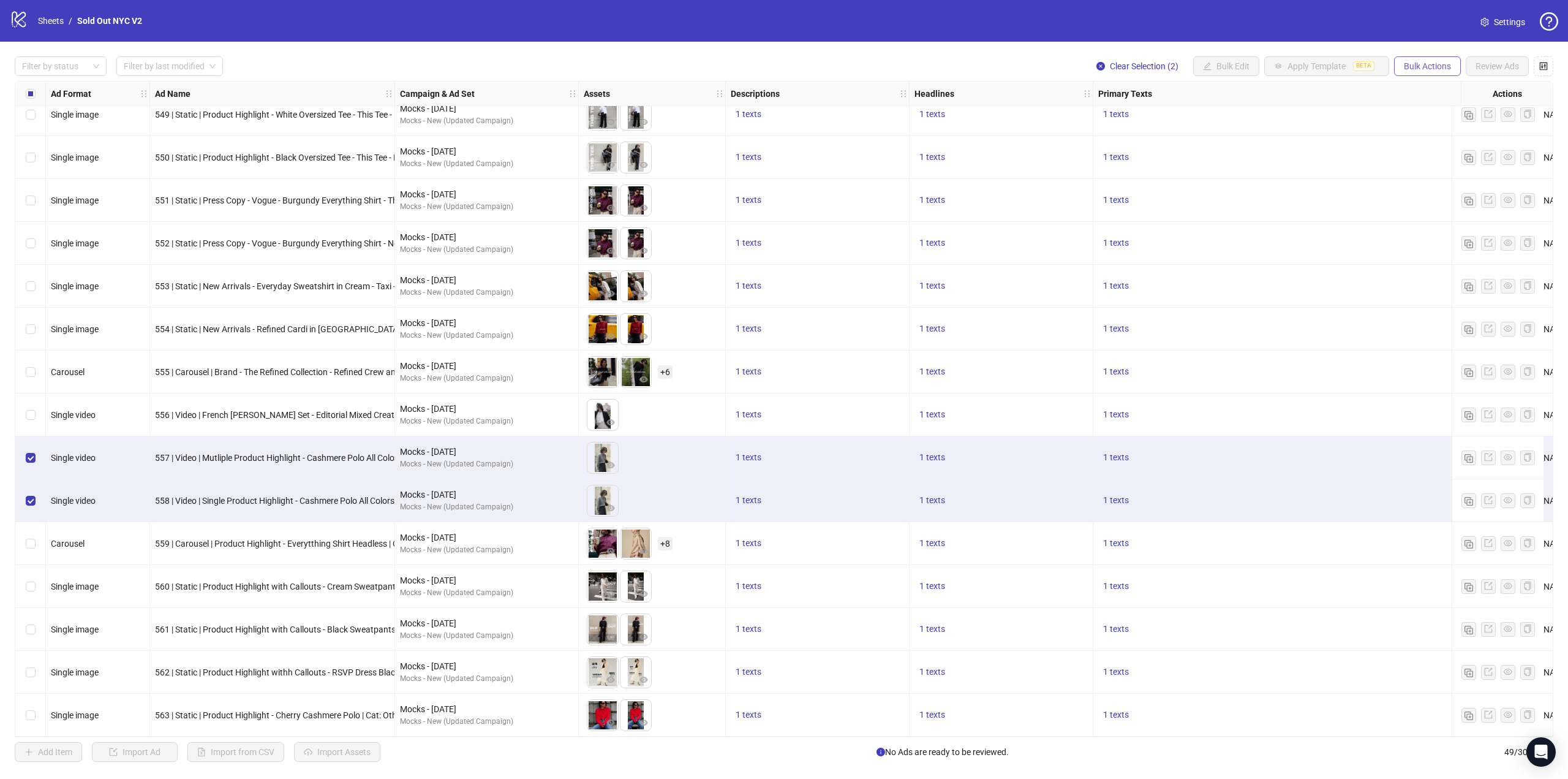
click at [1426, 65] on span "Bulk Actions" at bounding box center [1427, 66] width 48 height 10
click at [1425, 170] on span "Export" at bounding box center [1444, 169] width 84 height 14
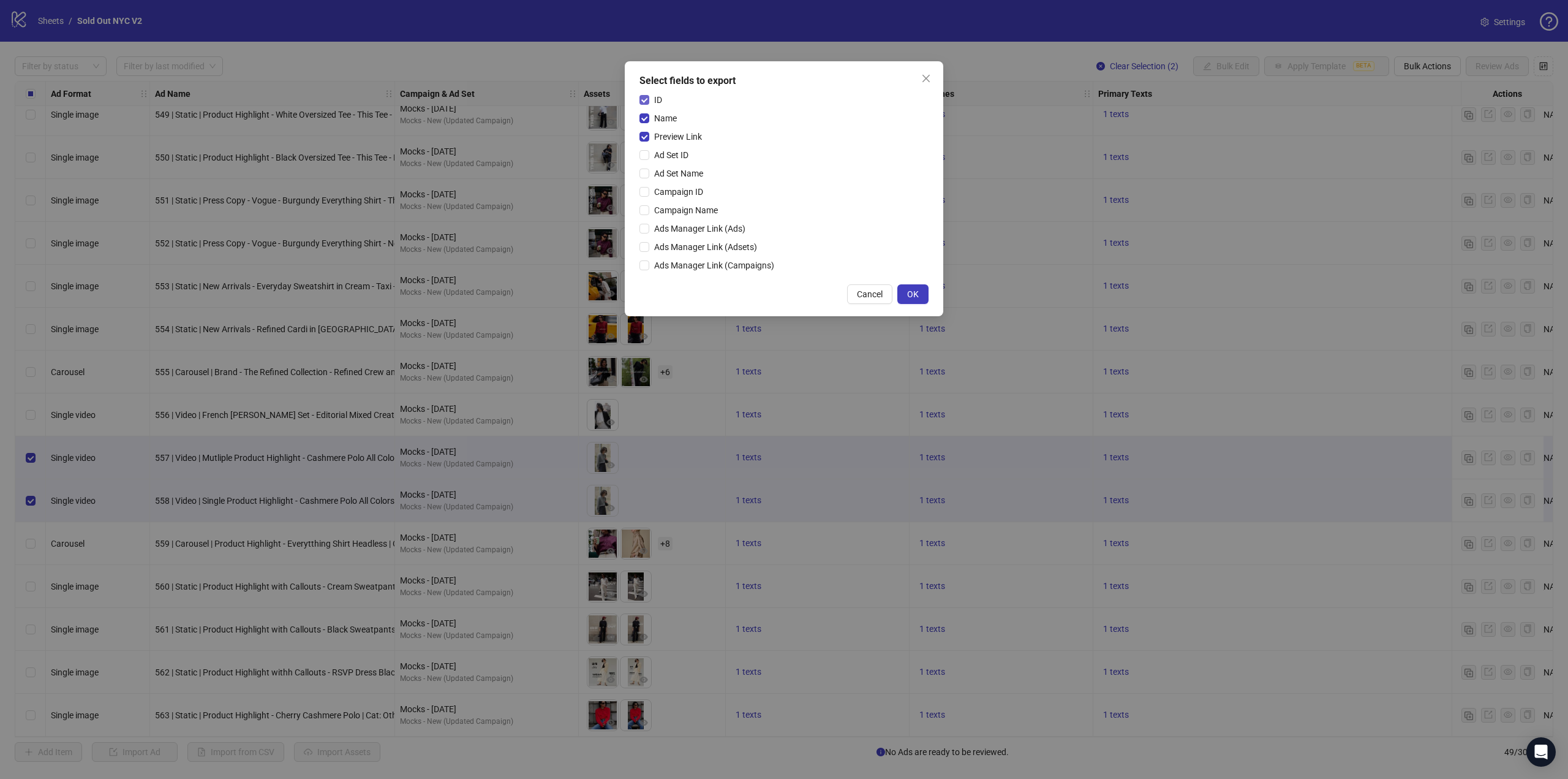
click at [660, 102] on span "ID" at bounding box center [658, 100] width 17 height 14
click at [666, 120] on span "Name" at bounding box center [665, 118] width 32 height 14
click at [910, 290] on span "OK" at bounding box center [912, 294] width 12 height 10
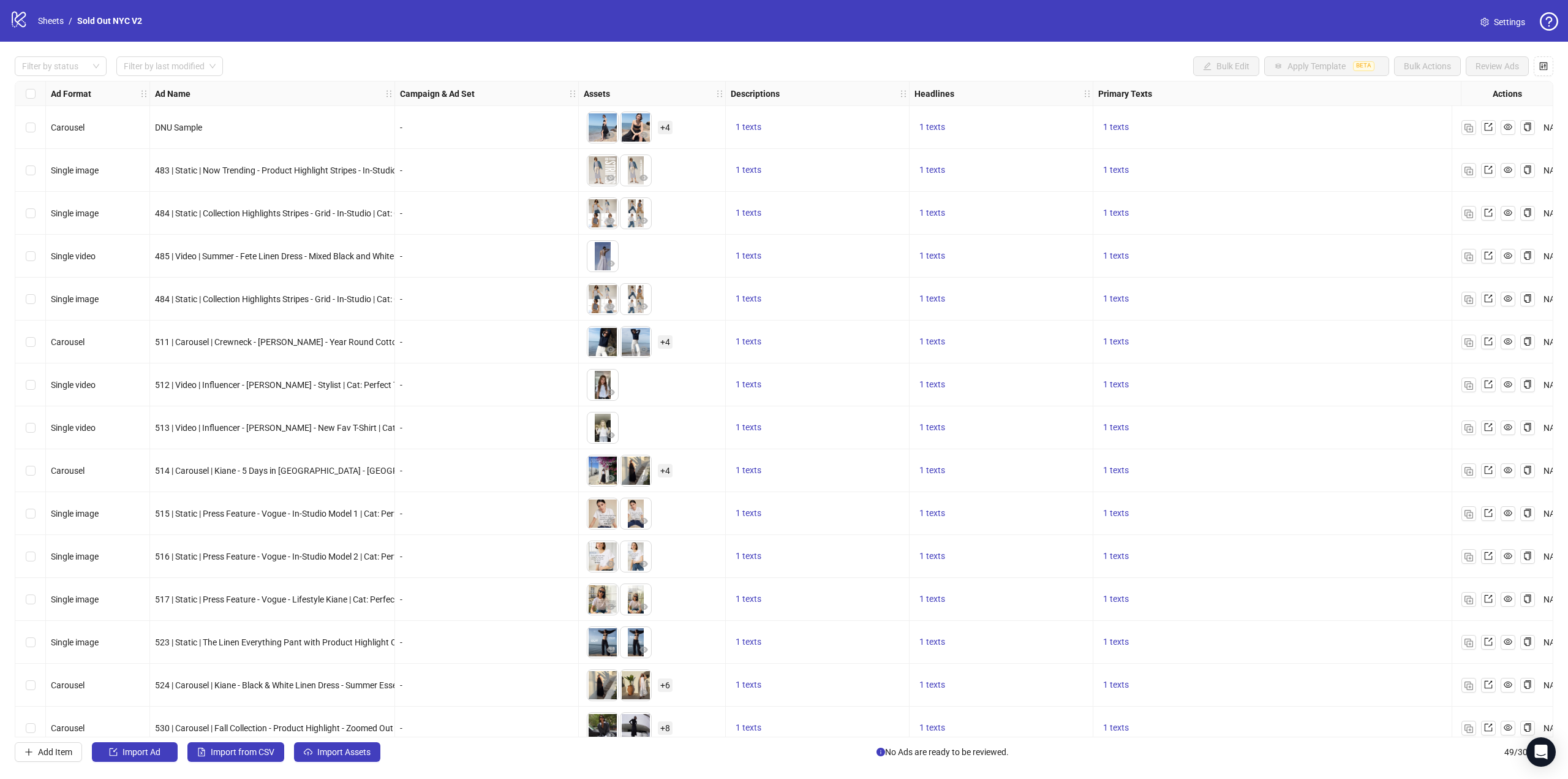
click at [1491, 23] on link "Settings" at bounding box center [1502, 21] width 64 height 19
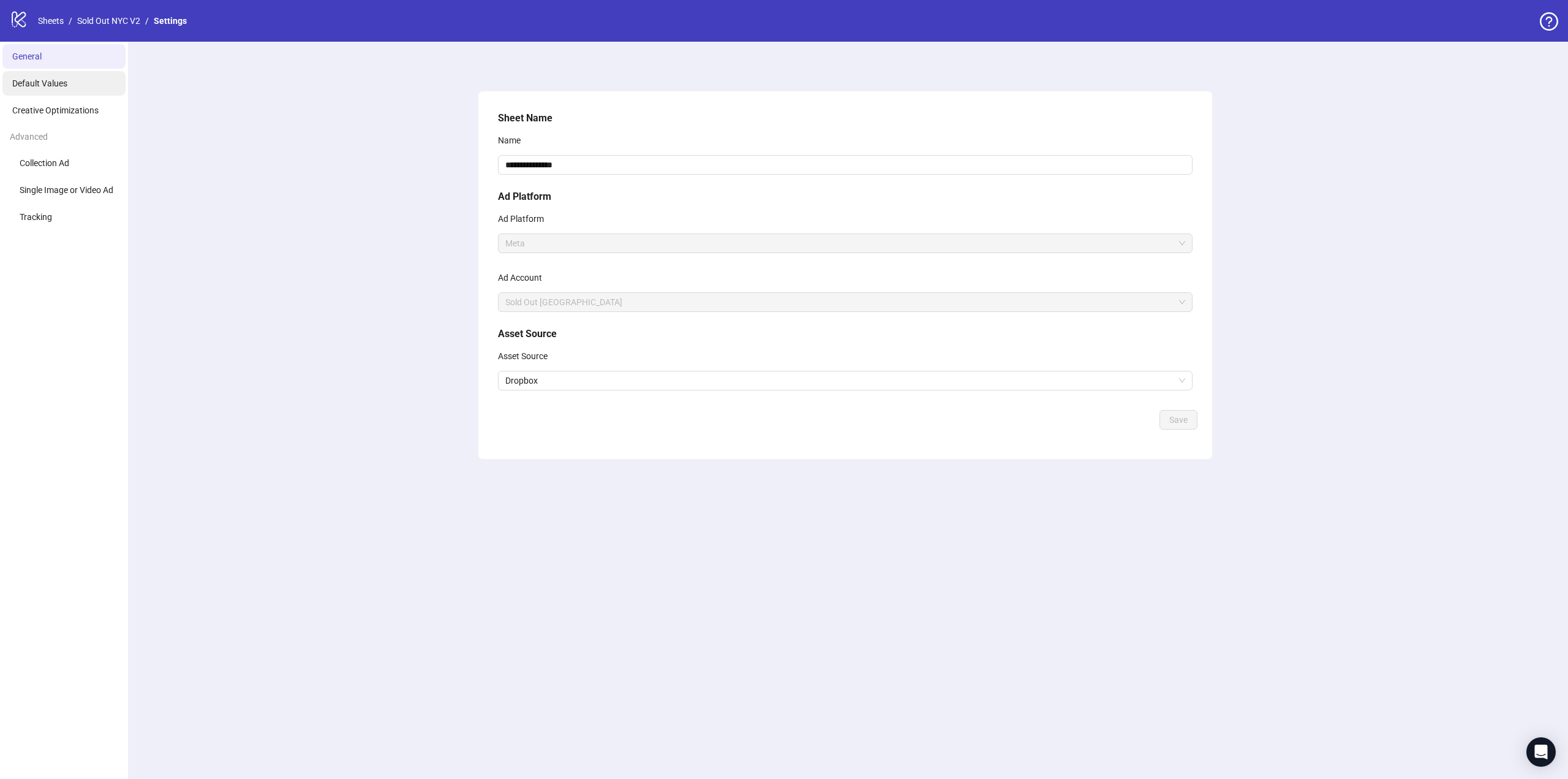
click at [84, 87] on li "Default Values" at bounding box center [64, 83] width 124 height 25
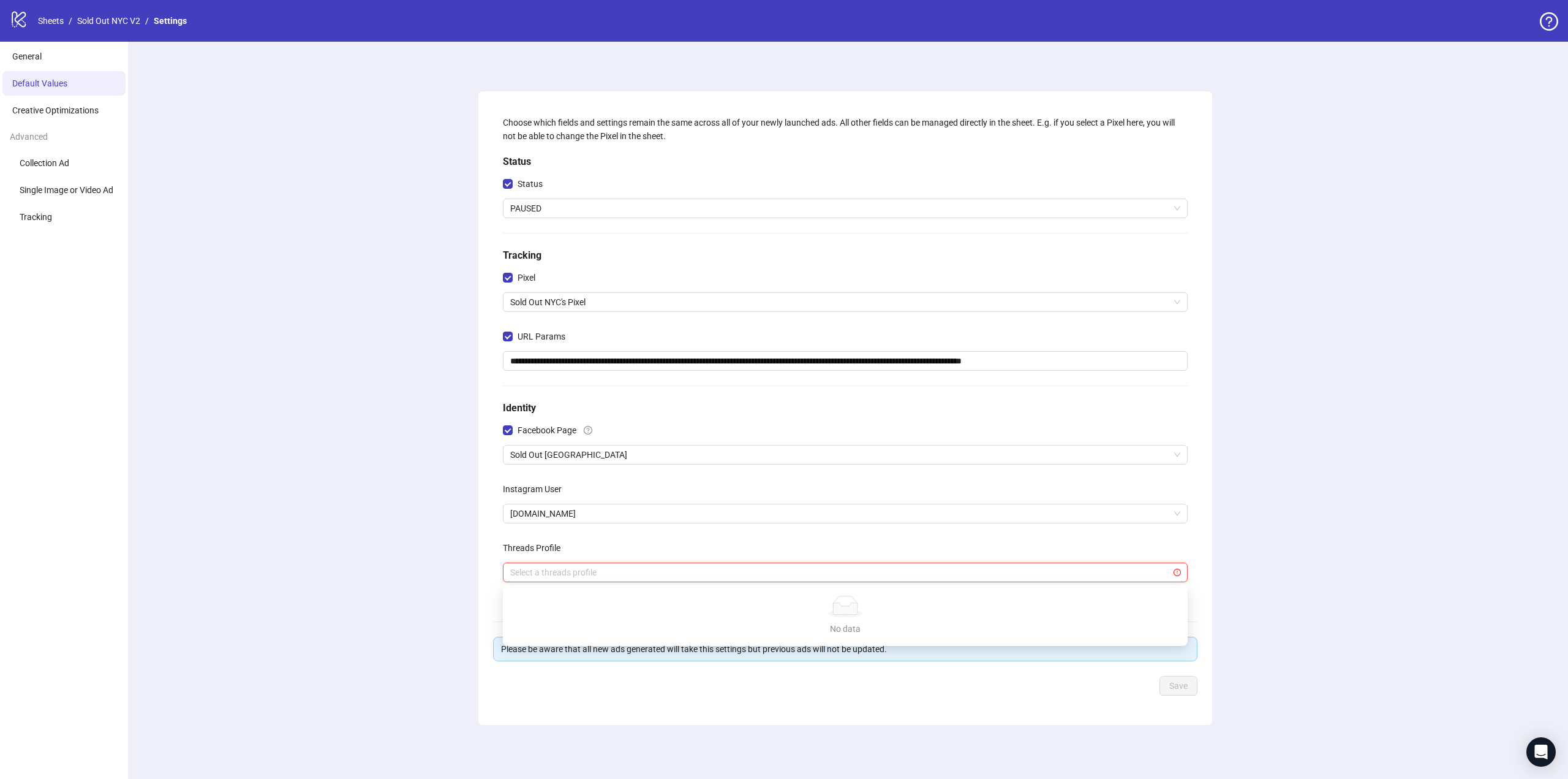
click at [535, 568] on input "search" at bounding box center [840, 572] width 659 height 18
click at [60, 114] on span "Creative Optimizations" at bounding box center [55, 110] width 86 height 10
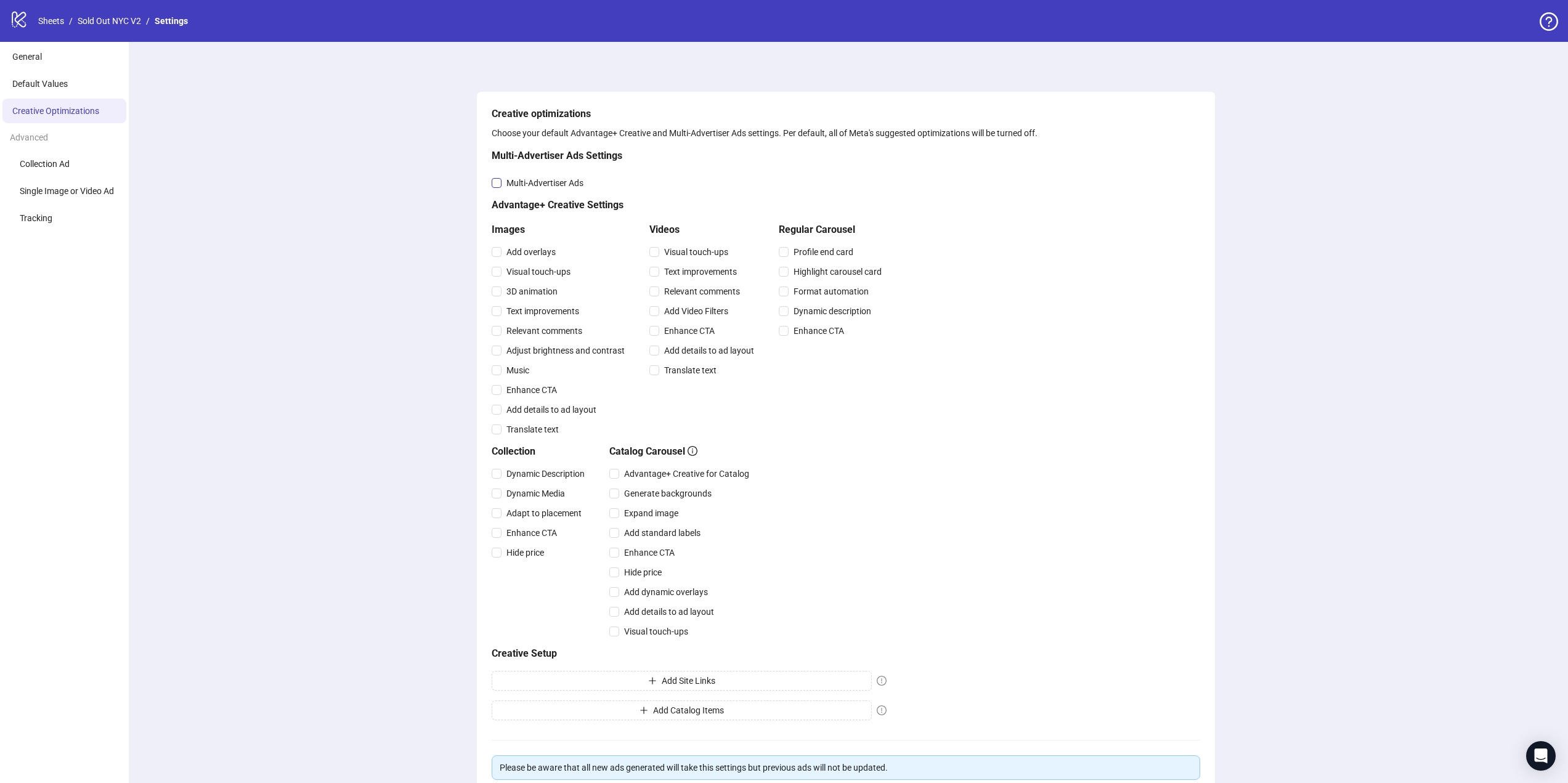
click at [510, 182] on span "Multi-Advertiser Ads" at bounding box center [545, 182] width 86 height 14
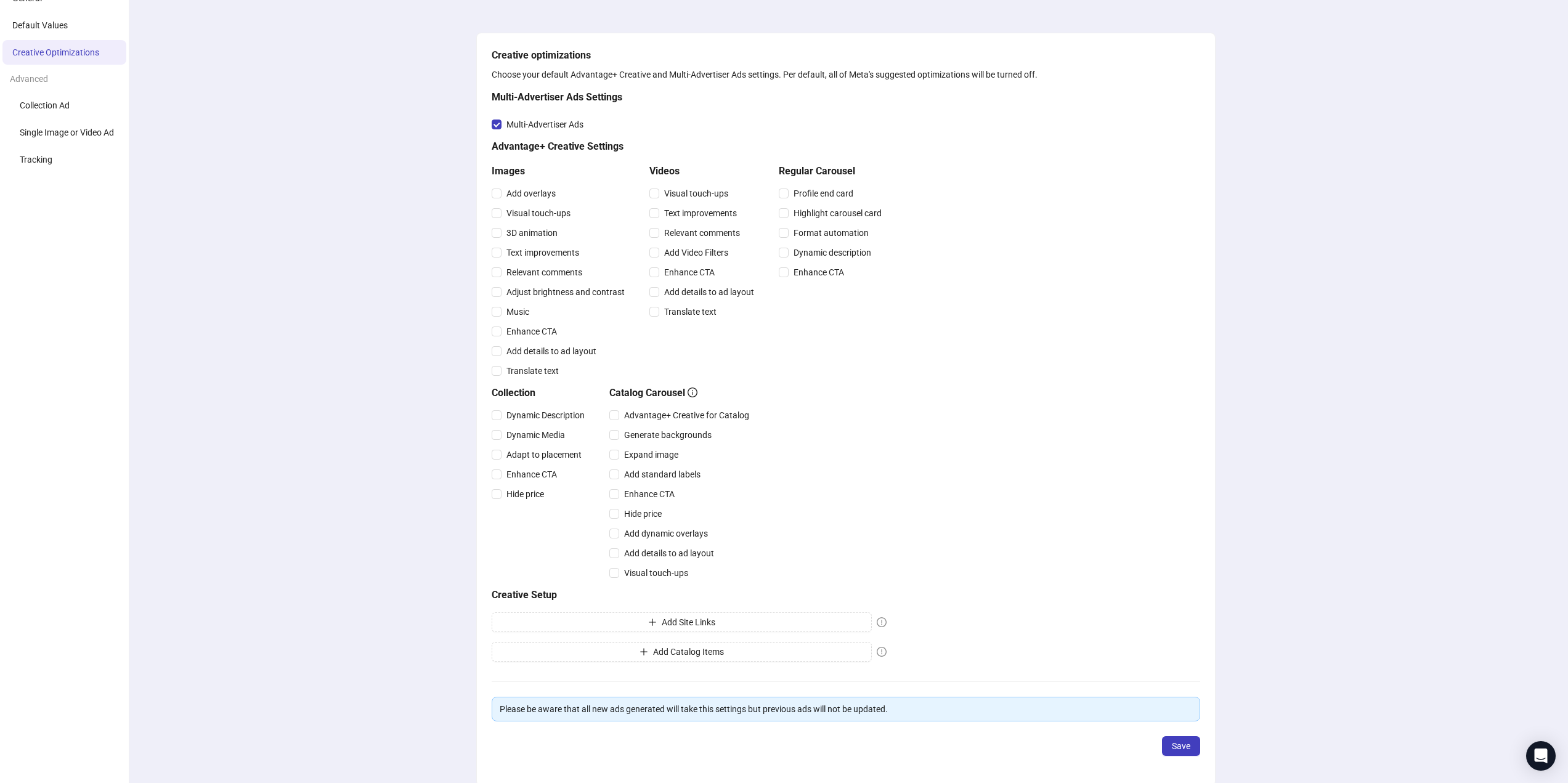
scroll to position [111, 0]
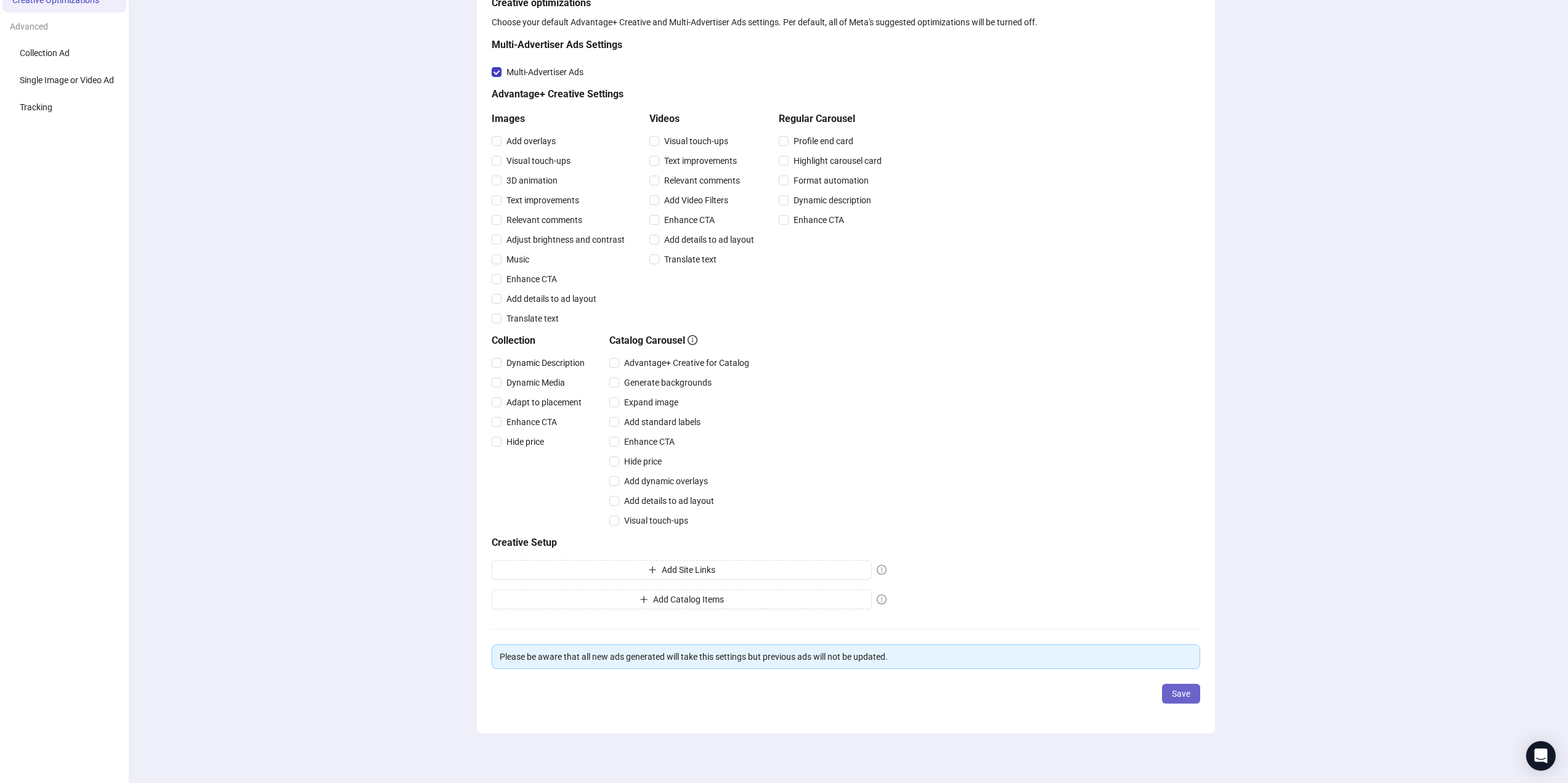
click at [1187, 694] on span "Save" at bounding box center [1181, 693] width 18 height 10
click at [1259, 558] on div "Creative optimizations Choose your default Advantage+ Creative and Multi-Advert…" at bounding box center [846, 357] width 1445 height 852
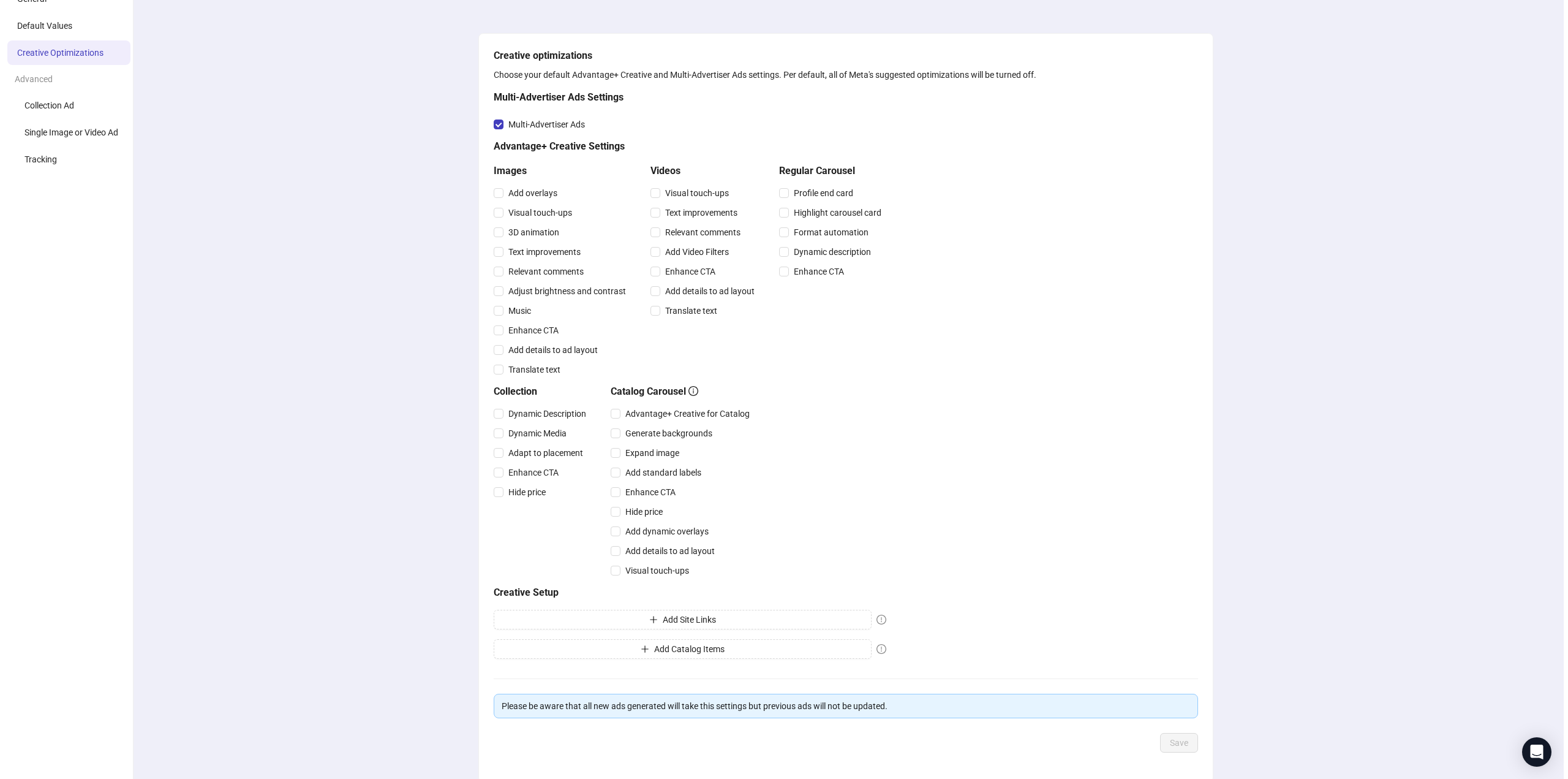
scroll to position [0, 0]
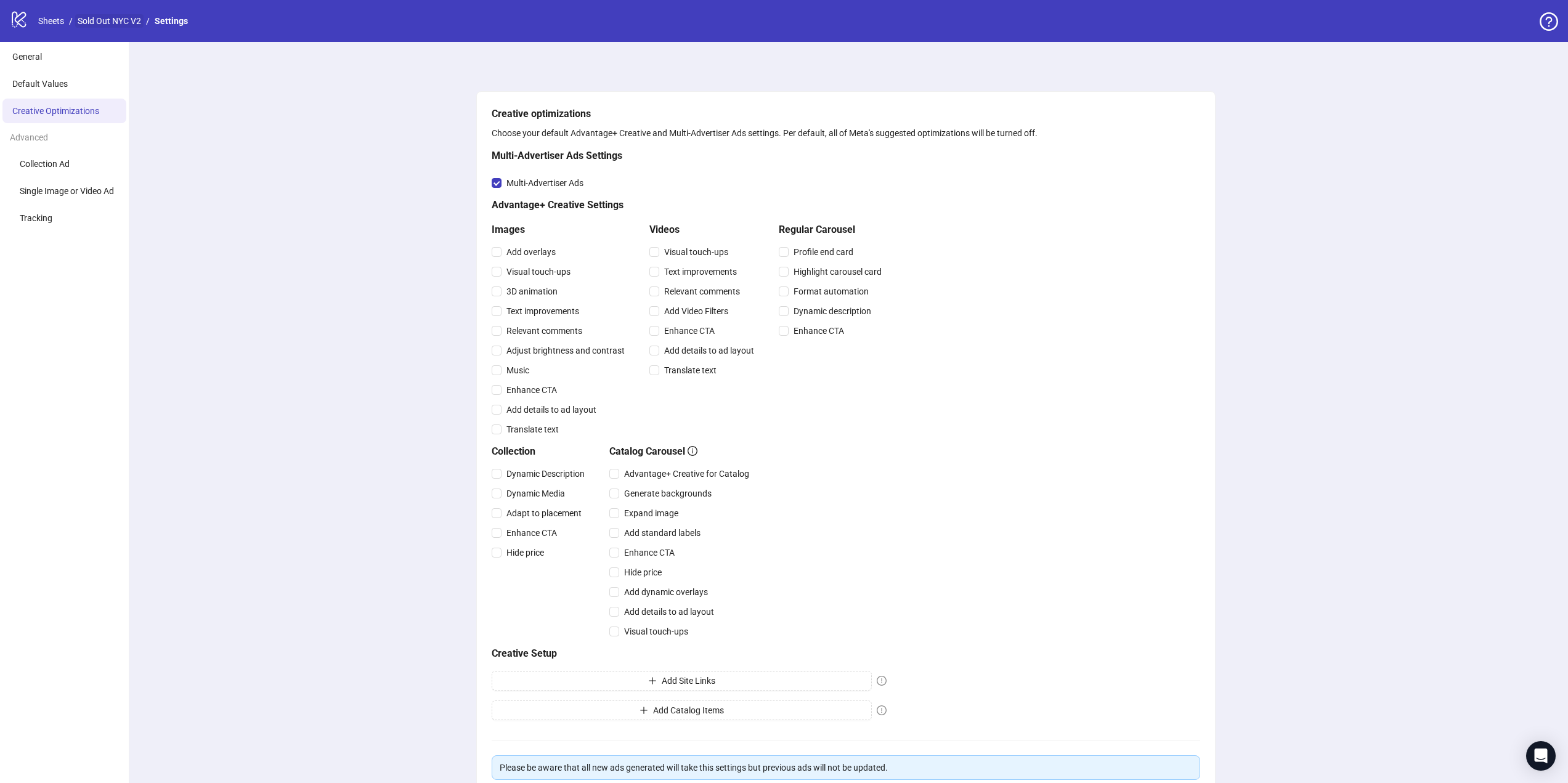
click at [114, 14] on link "Sold Out NYC V2" at bounding box center [110, 20] width 68 height 14
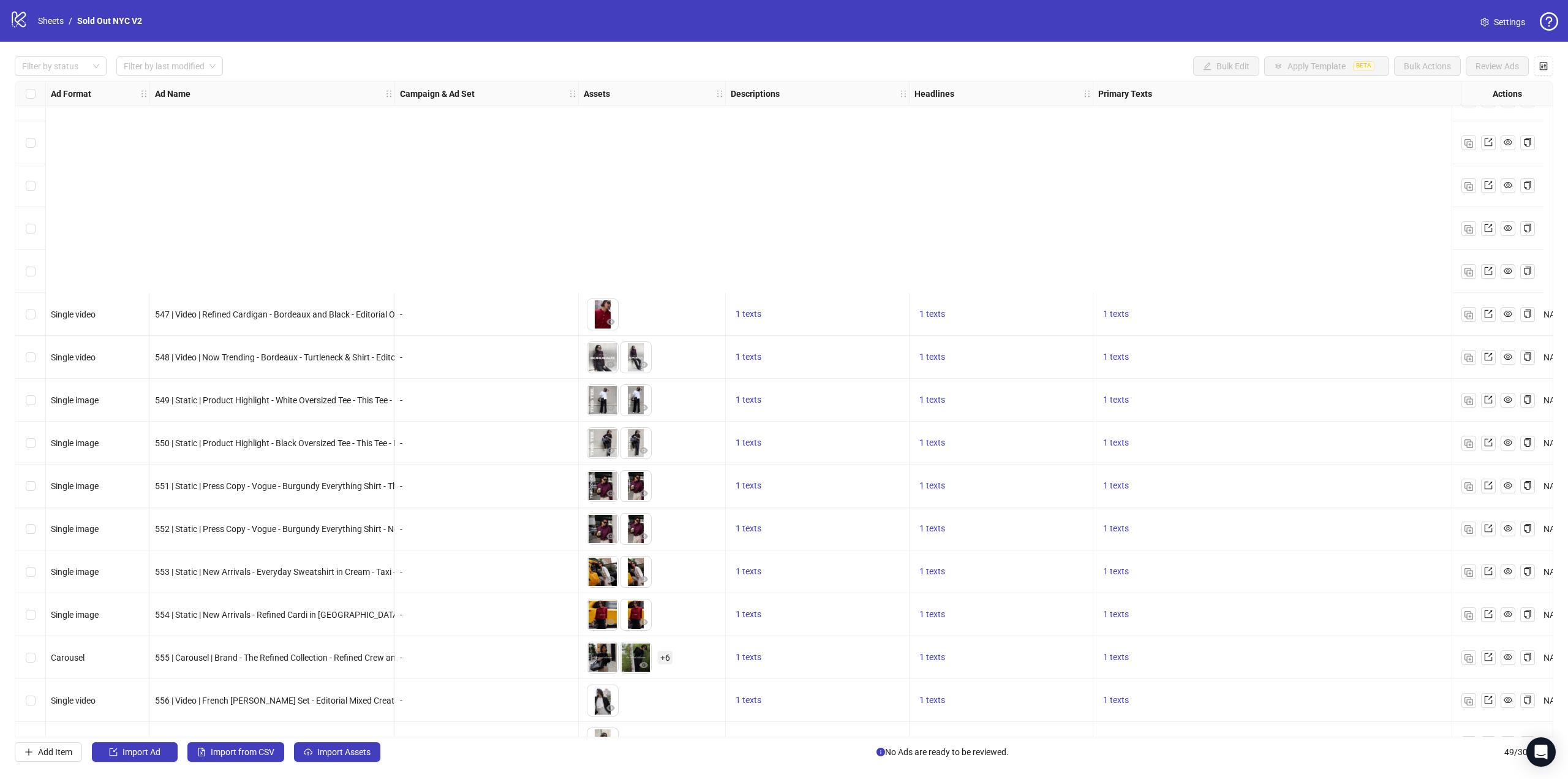
scroll to position [1477, 0]
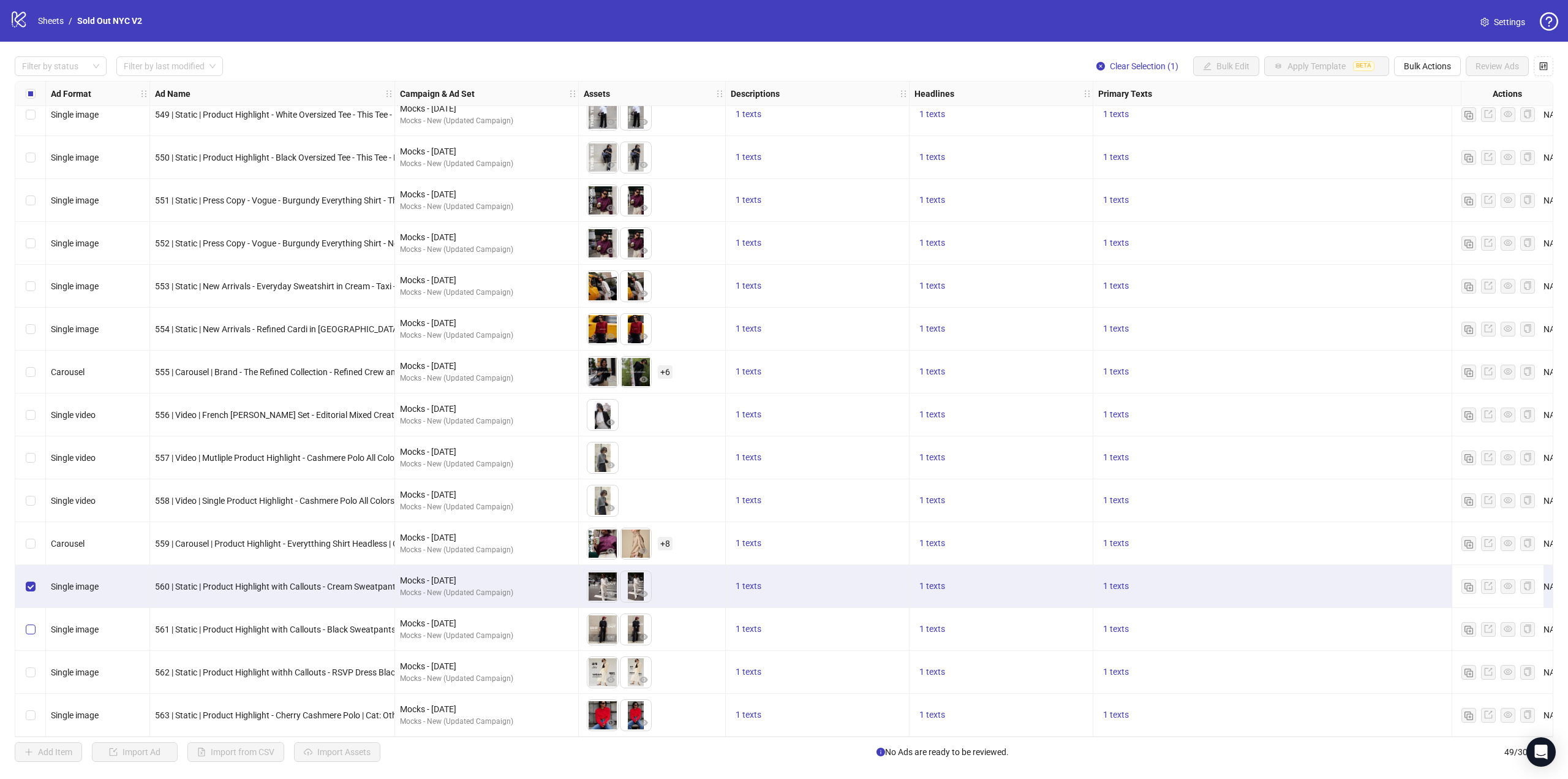
click at [32, 622] on label "Select row 47" at bounding box center [30, 629] width 10 height 14
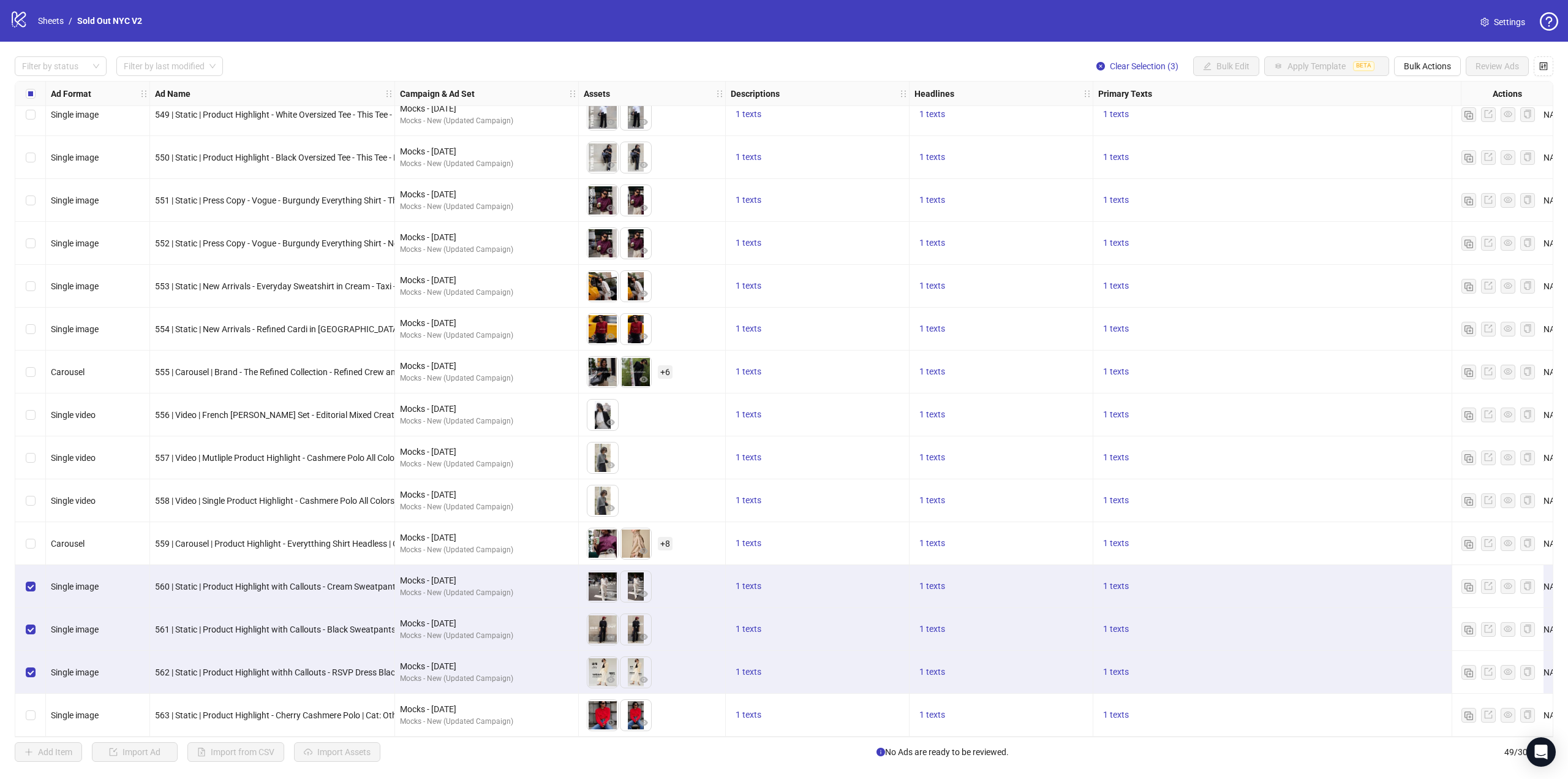
click at [28, 718] on div "Select row 49" at bounding box center [30, 715] width 30 height 43
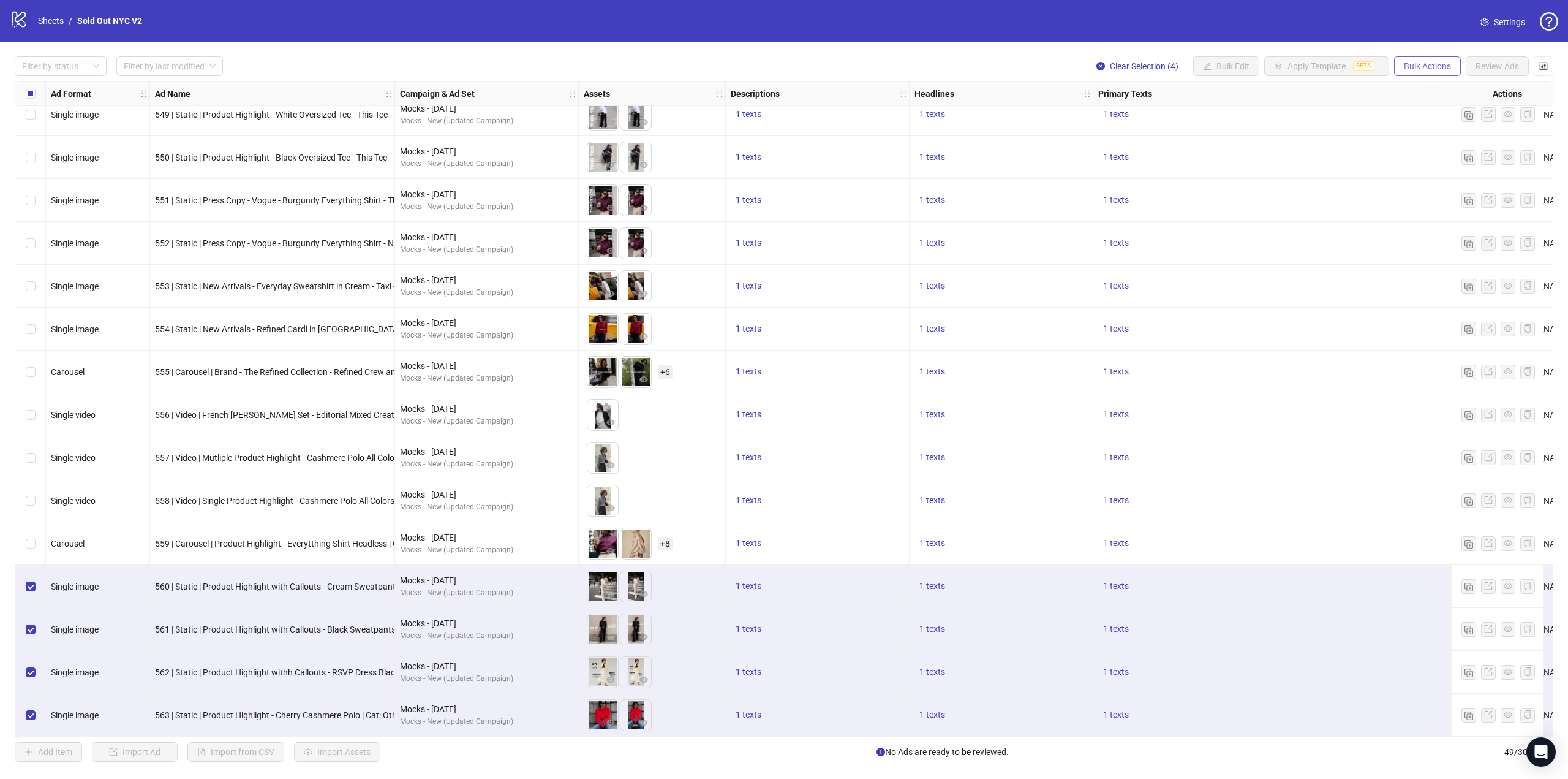
click at [1425, 63] on span "Bulk Actions" at bounding box center [1427, 66] width 48 height 10
click at [1416, 170] on span "Export" at bounding box center [1444, 169] width 84 height 14
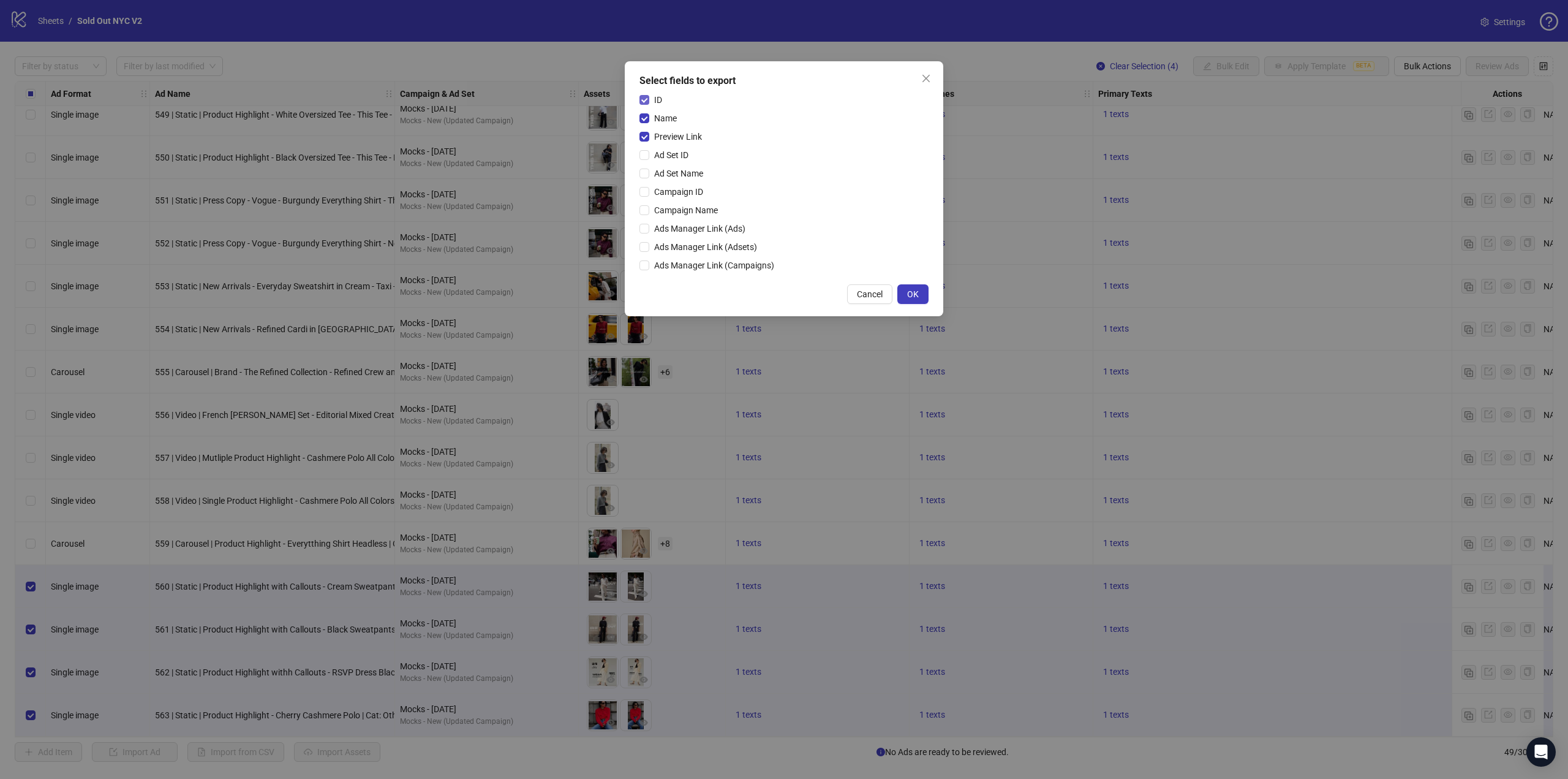
click at [660, 98] on span "ID" at bounding box center [658, 100] width 17 height 14
drag, startPoint x: 662, startPoint y: 122, endPoint x: 695, endPoint y: 137, distance: 36.2
click at [662, 122] on span "Name" at bounding box center [665, 118] width 32 height 14
click at [914, 296] on span "OK" at bounding box center [912, 294] width 12 height 10
